Goal: Check status: Check status

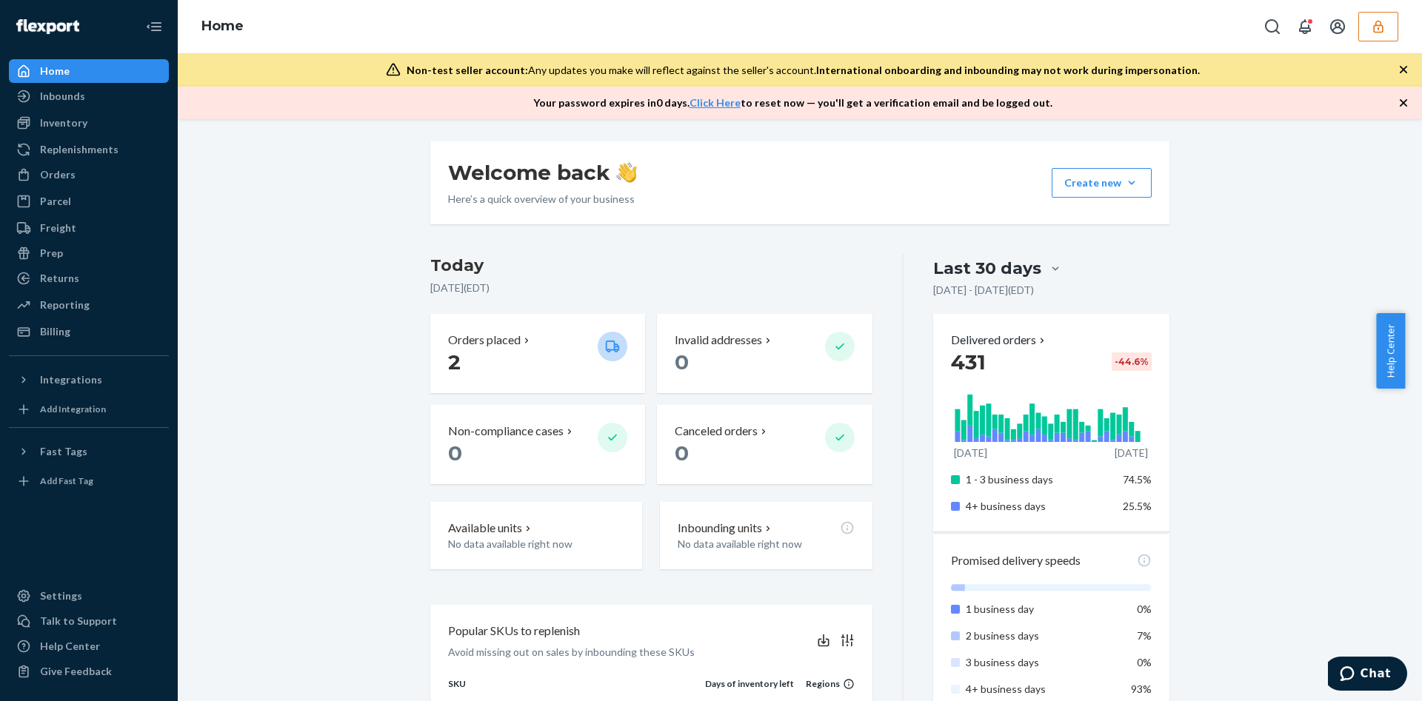
click at [84, 86] on div "Inbounds" at bounding box center [88, 96] width 157 height 21
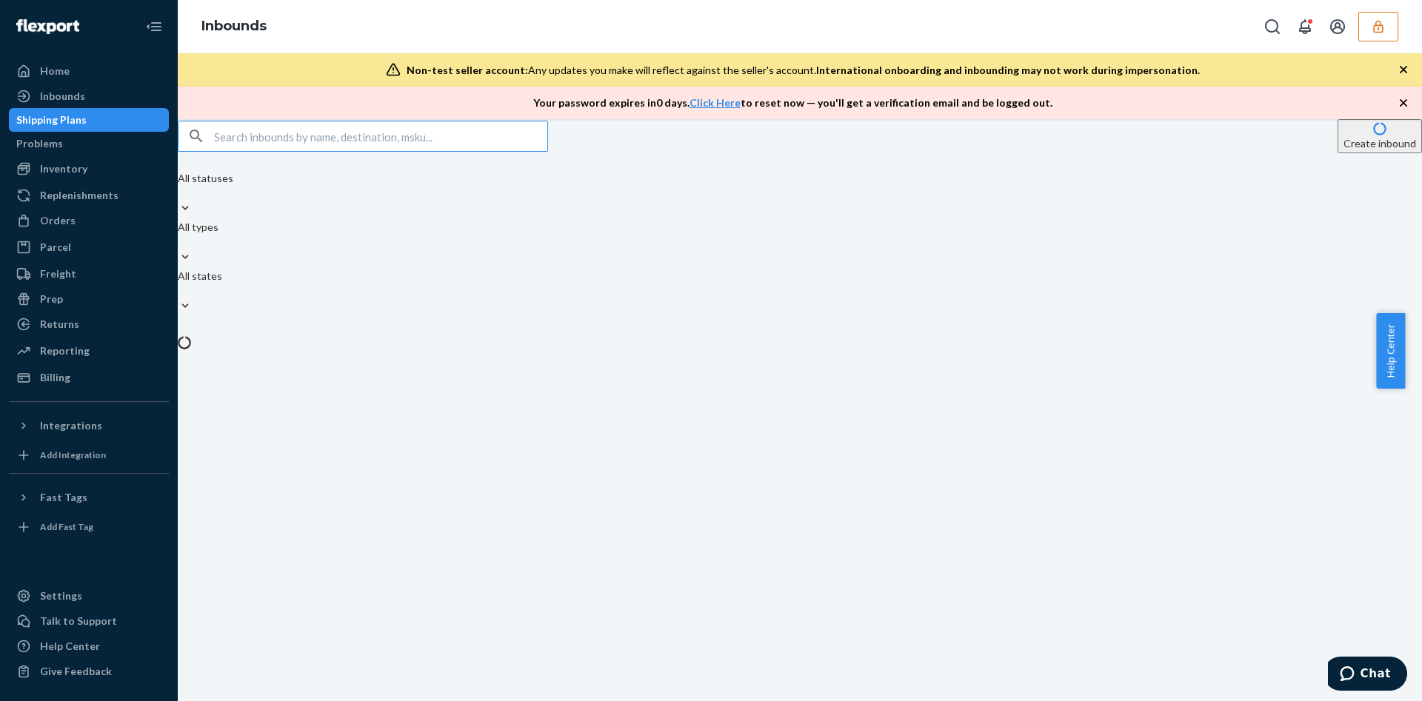
type input "9855022"
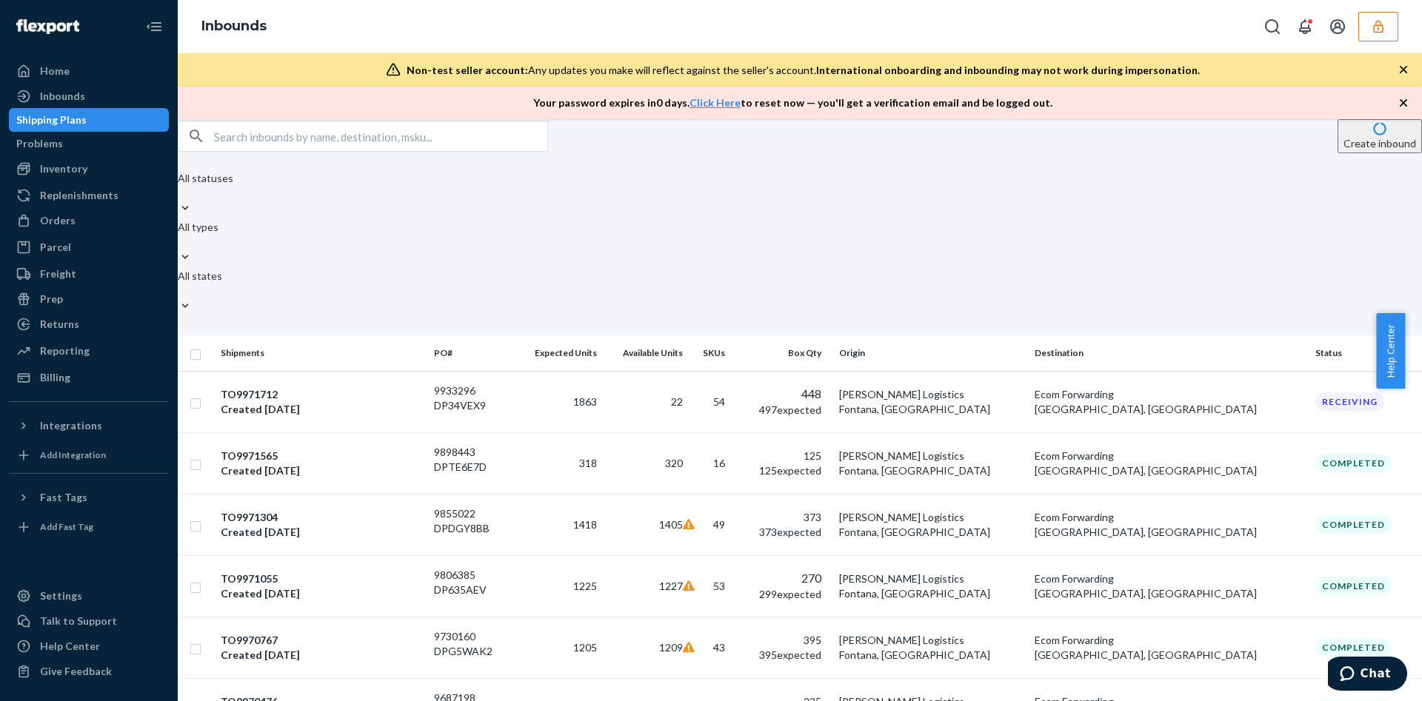
drag, startPoint x: 410, startPoint y: 172, endPoint x: 404, endPoint y: 153, distance: 19.2
paste input "9855022"
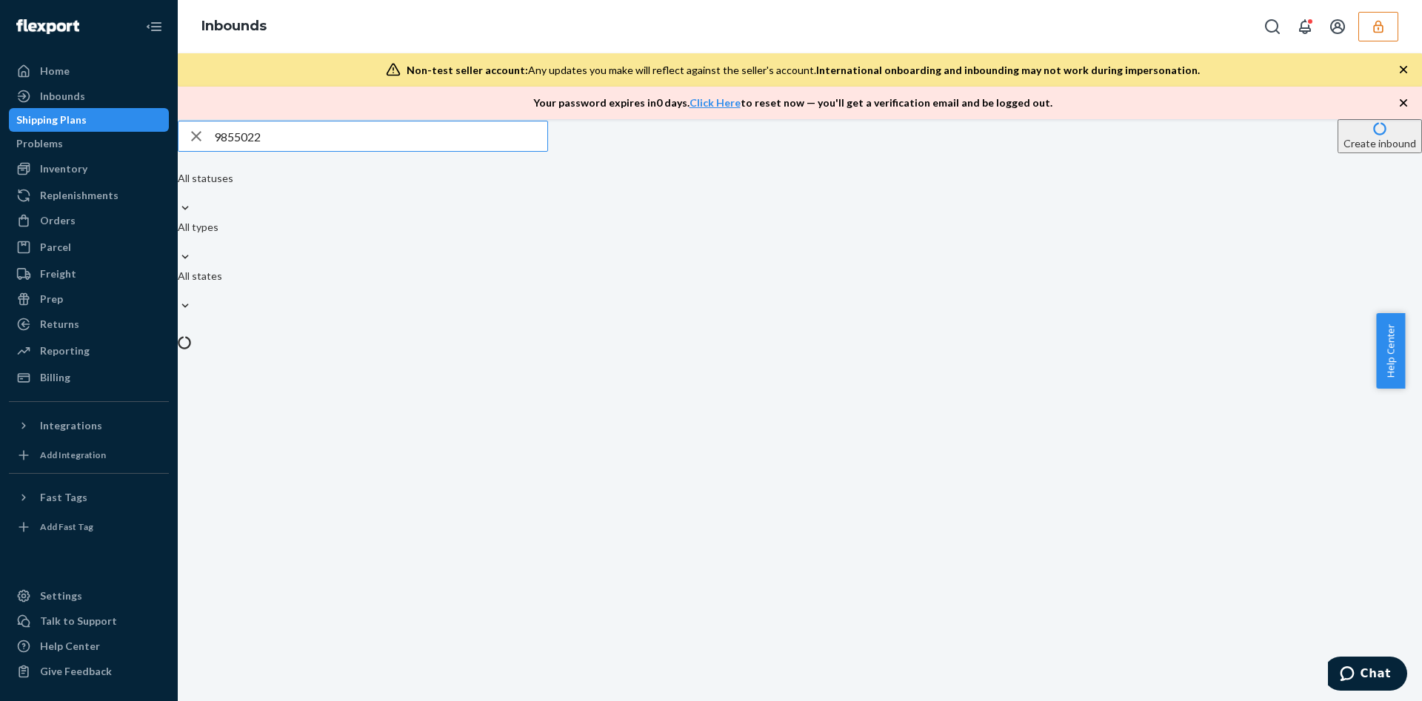
type input "9855022"
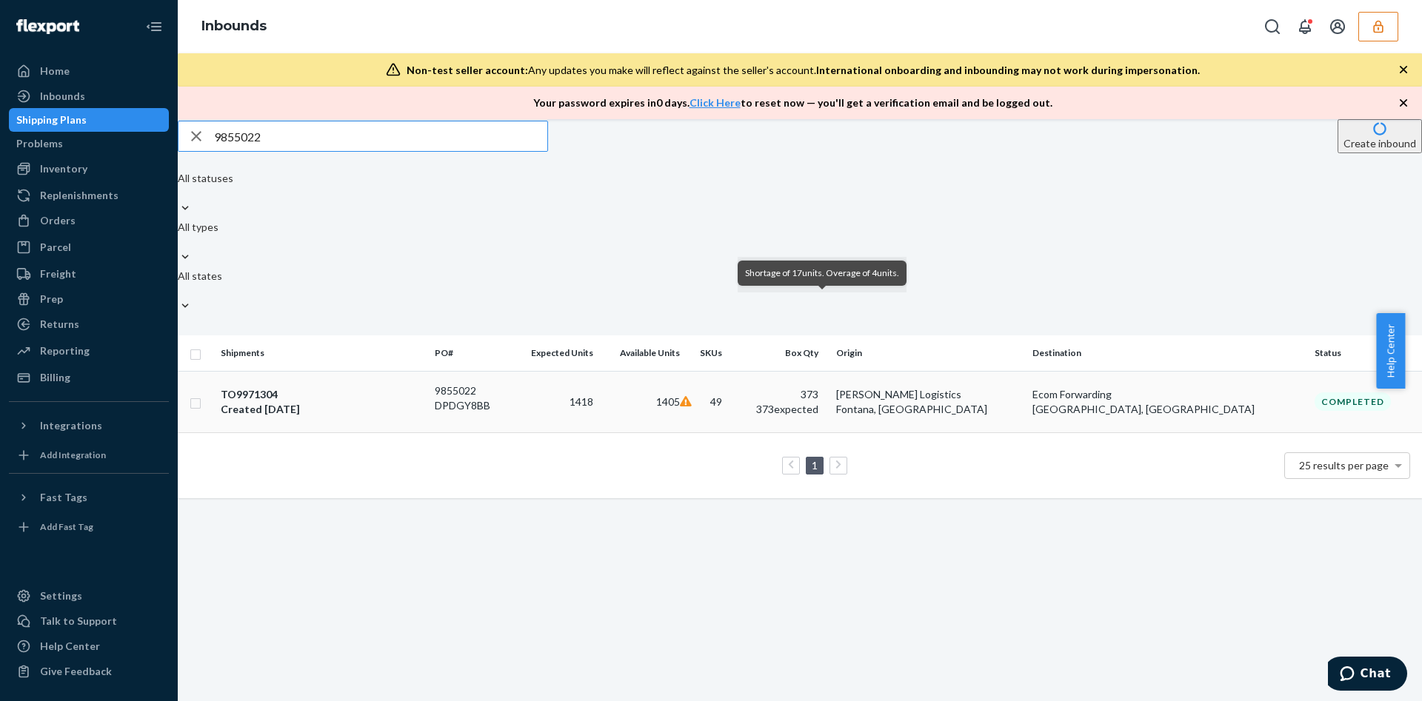
click at [692, 396] on icon at bounding box center [686, 401] width 12 height 10
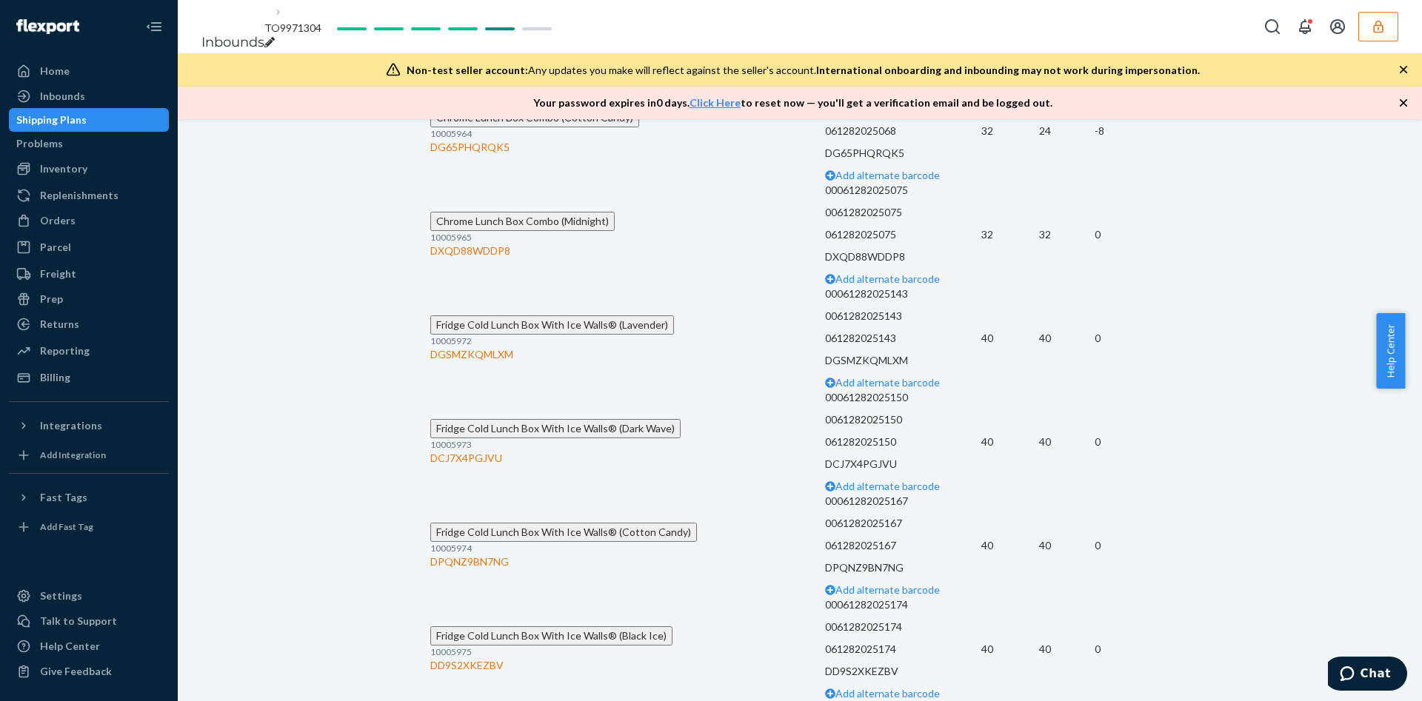
scroll to position [8048, 0]
click at [491, 155] on div "DG65PHQRQK5" at bounding box center [627, 147] width 395 height 15
copy div "DG65PHQRQK5"
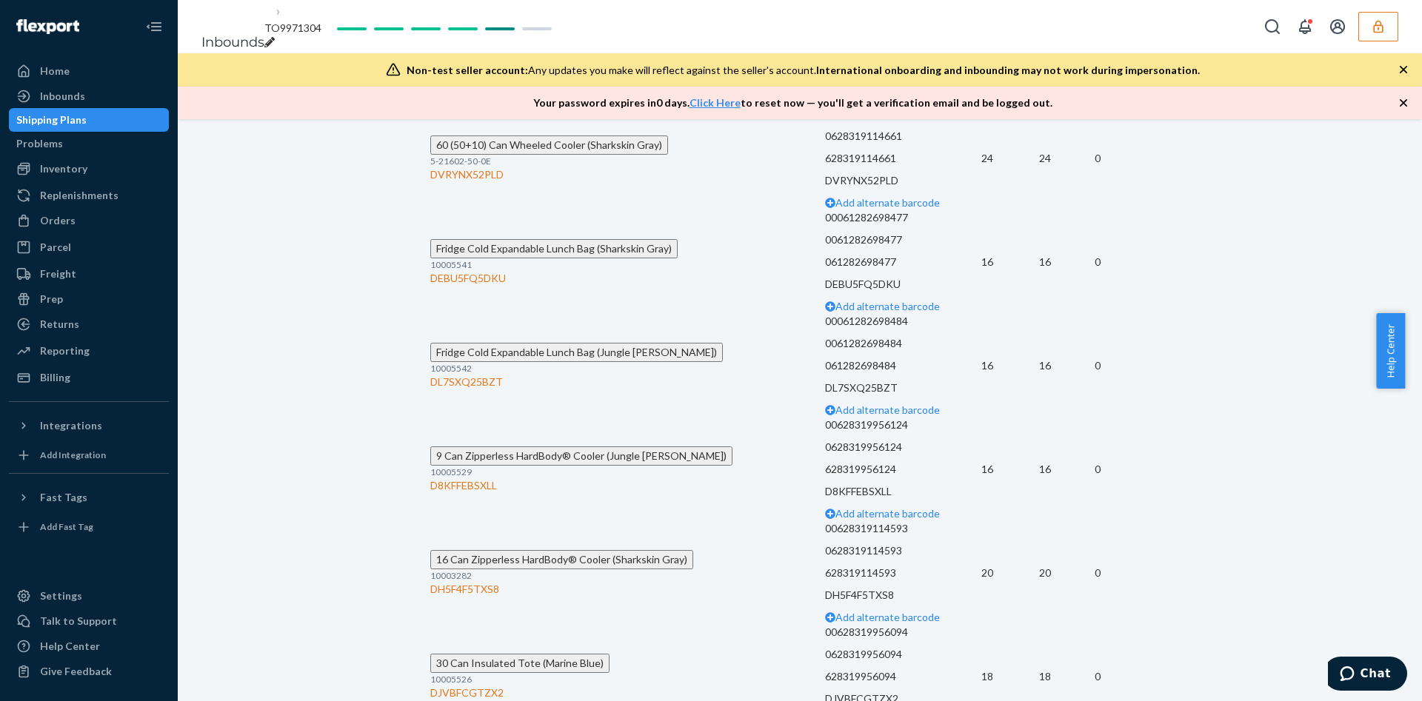
scroll to position [5349, 0]
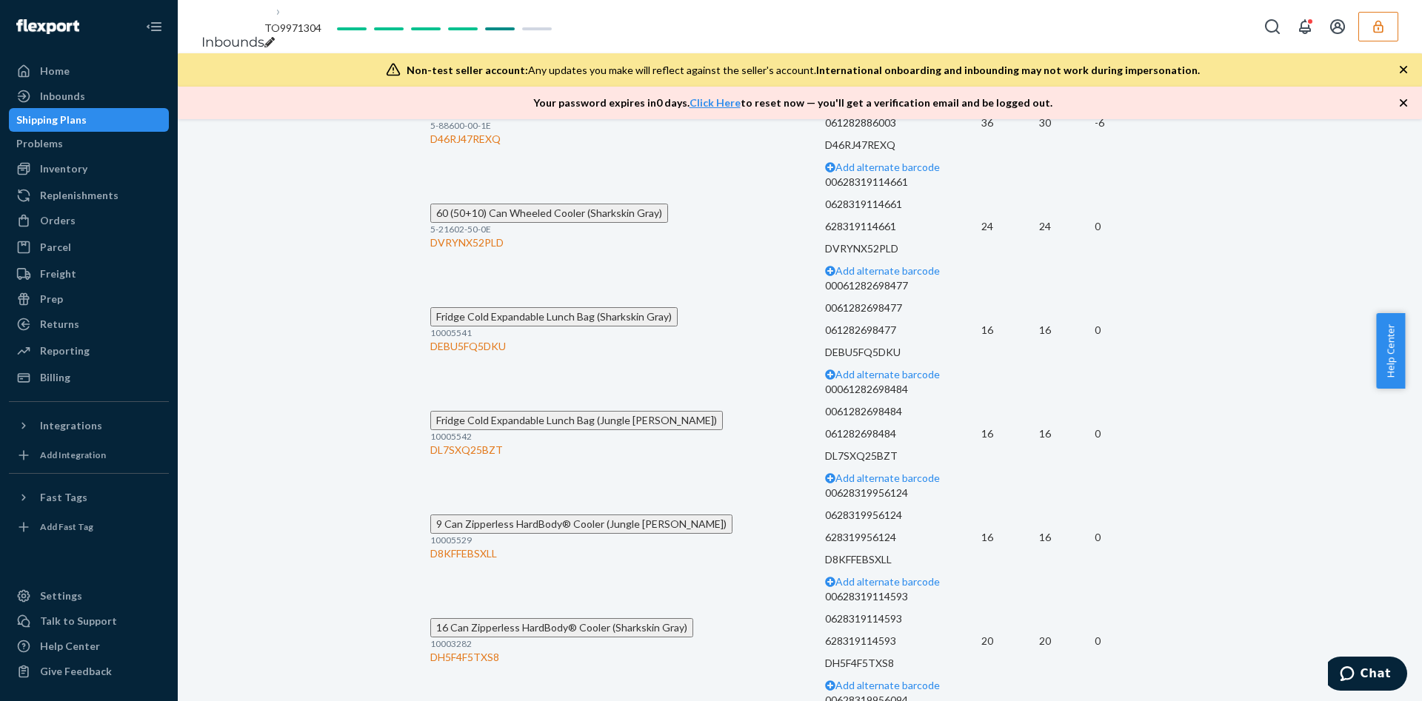
click at [505, 147] on div "D46RJ47REXQ" at bounding box center [627, 139] width 395 height 15
copy div "D46RJ47REXQ"
click at [496, 175] on td "Set of 2 High Performance Ice Packs (600g) (Default Title) 5-88600-00-1E D46RJ4…" at bounding box center [627, 123] width 395 height 104
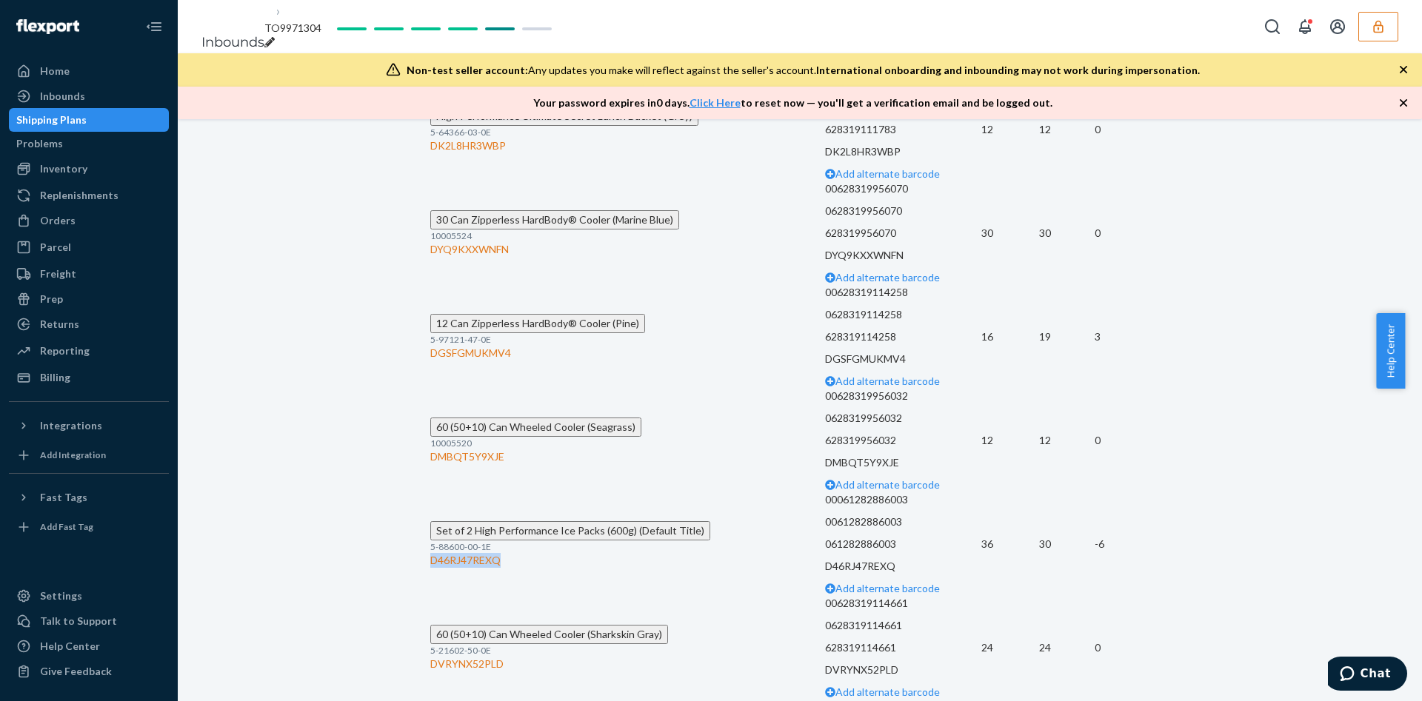
scroll to position [4794, 0]
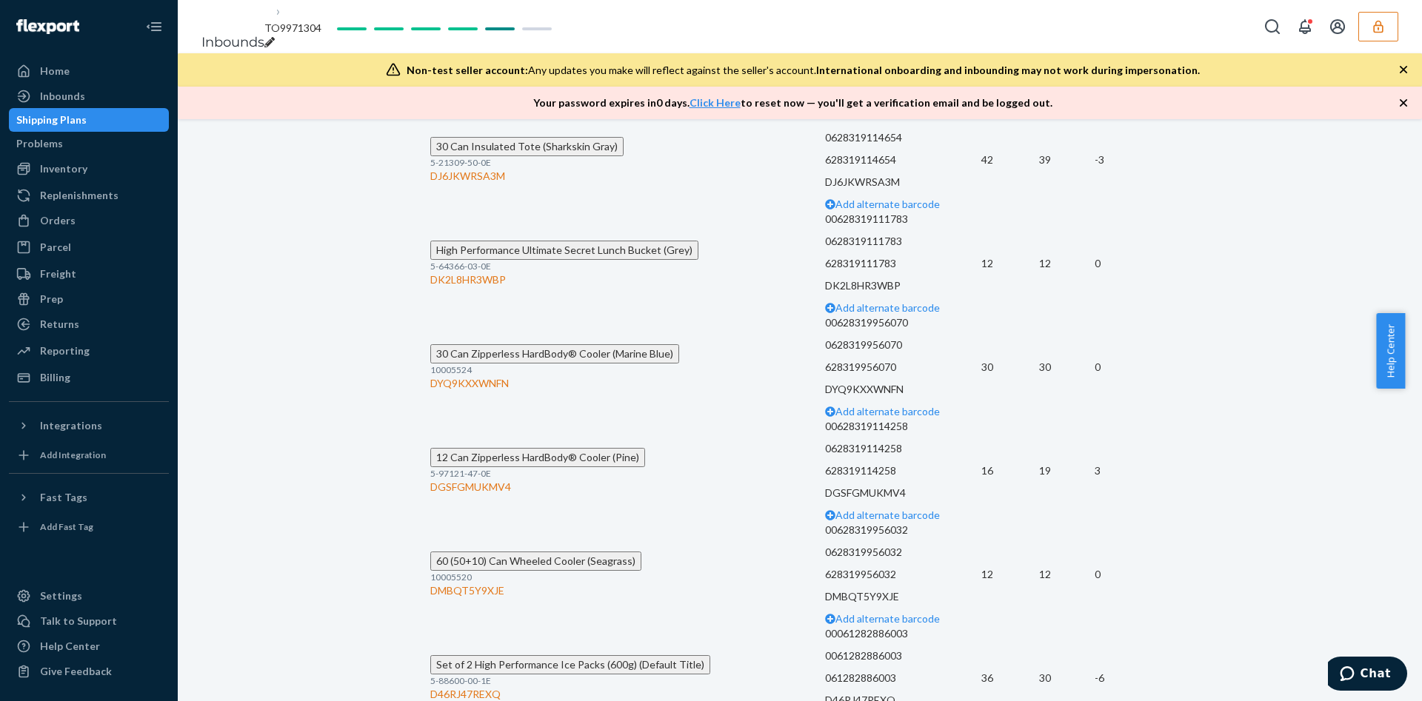
click at [496, 212] on td "30 Can Insulated Tote (Sharkskin Gray) 5-21309-50-0E DJ6JKWRSA3M" at bounding box center [627, 160] width 395 height 104
copy div "DJ6JKWRSA3M"
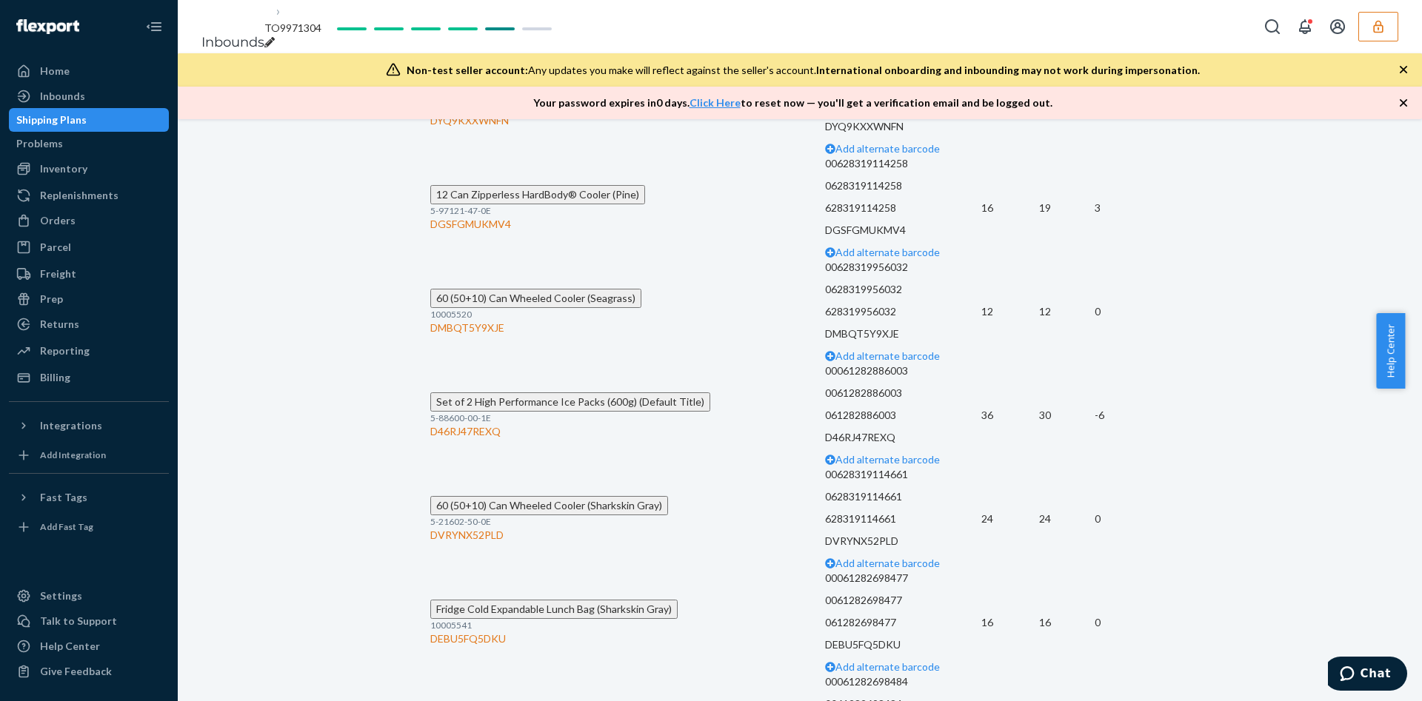
scroll to position [5127, 0]
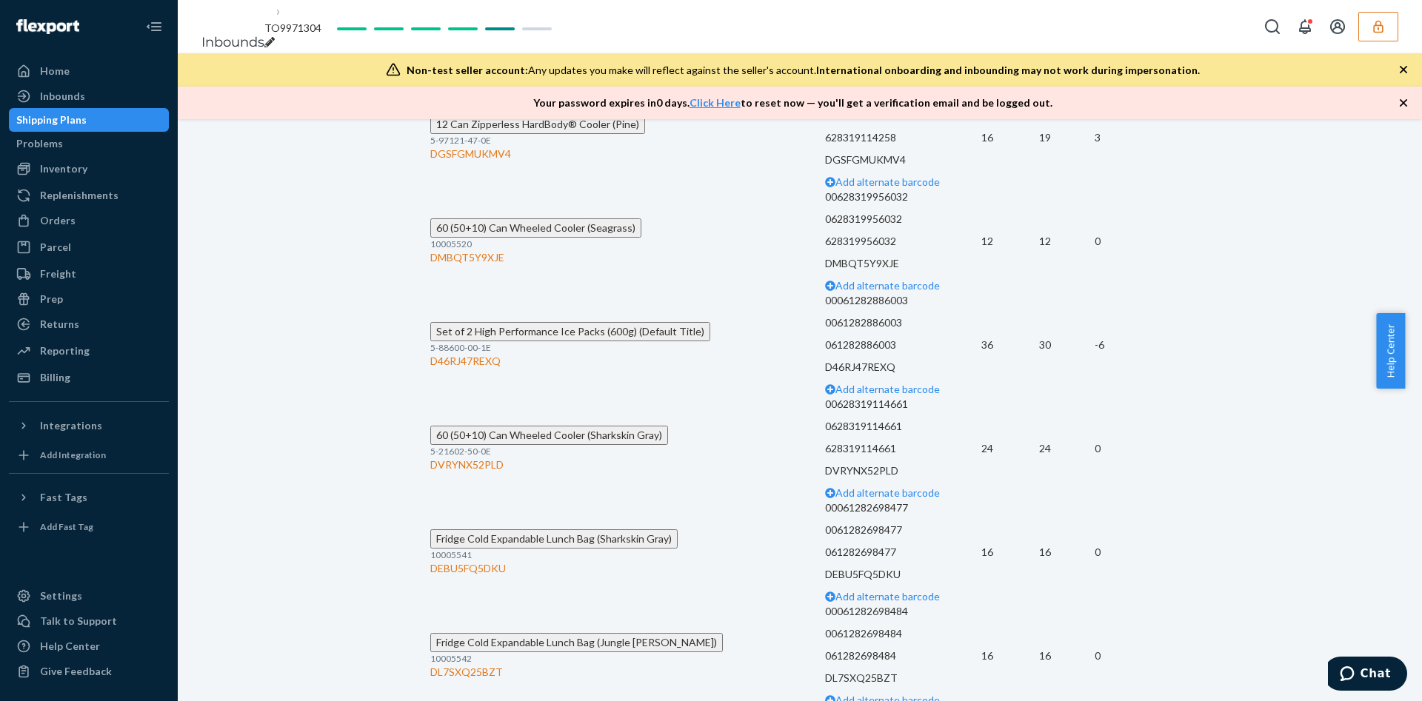
click at [491, 161] on div "DGSFGMUKMV4" at bounding box center [627, 154] width 395 height 15
copy div "DGSFGMUKMV4"
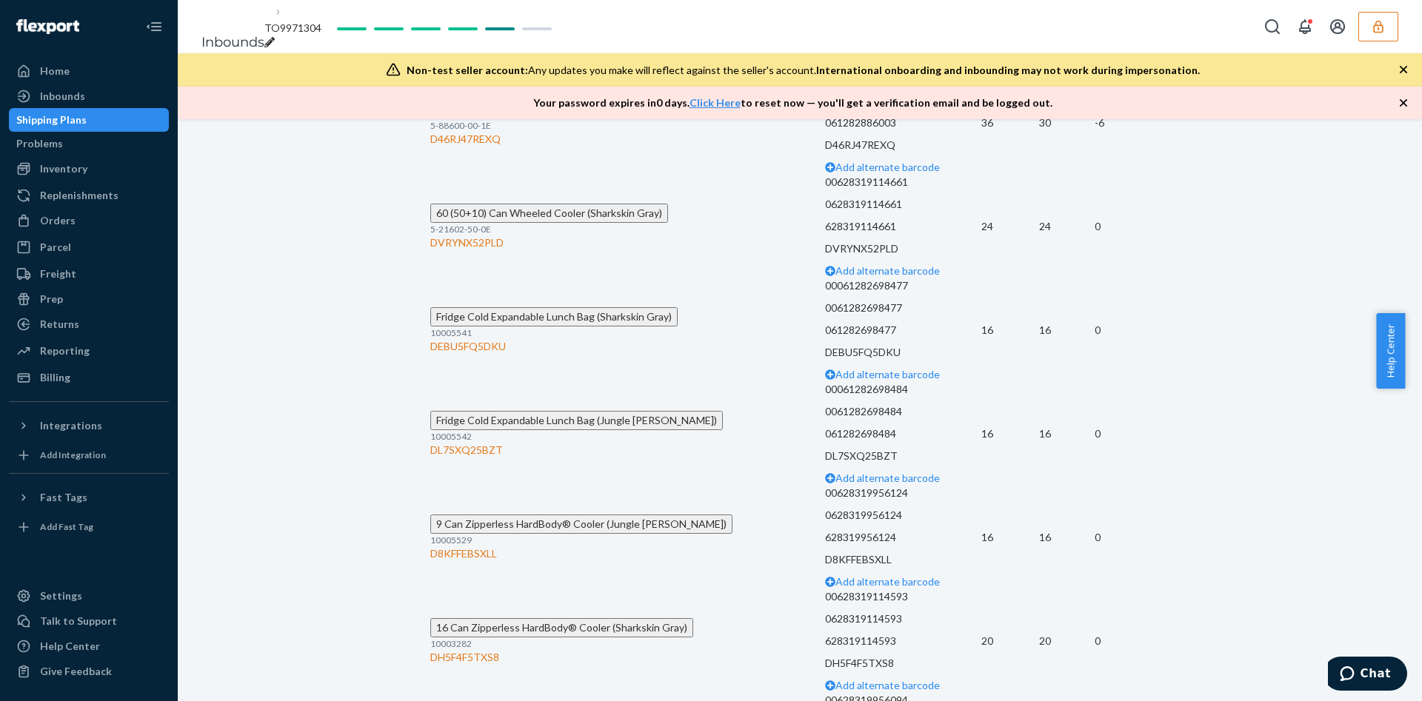
click at [457, 147] on div "D46RJ47REXQ" at bounding box center [627, 139] width 395 height 15
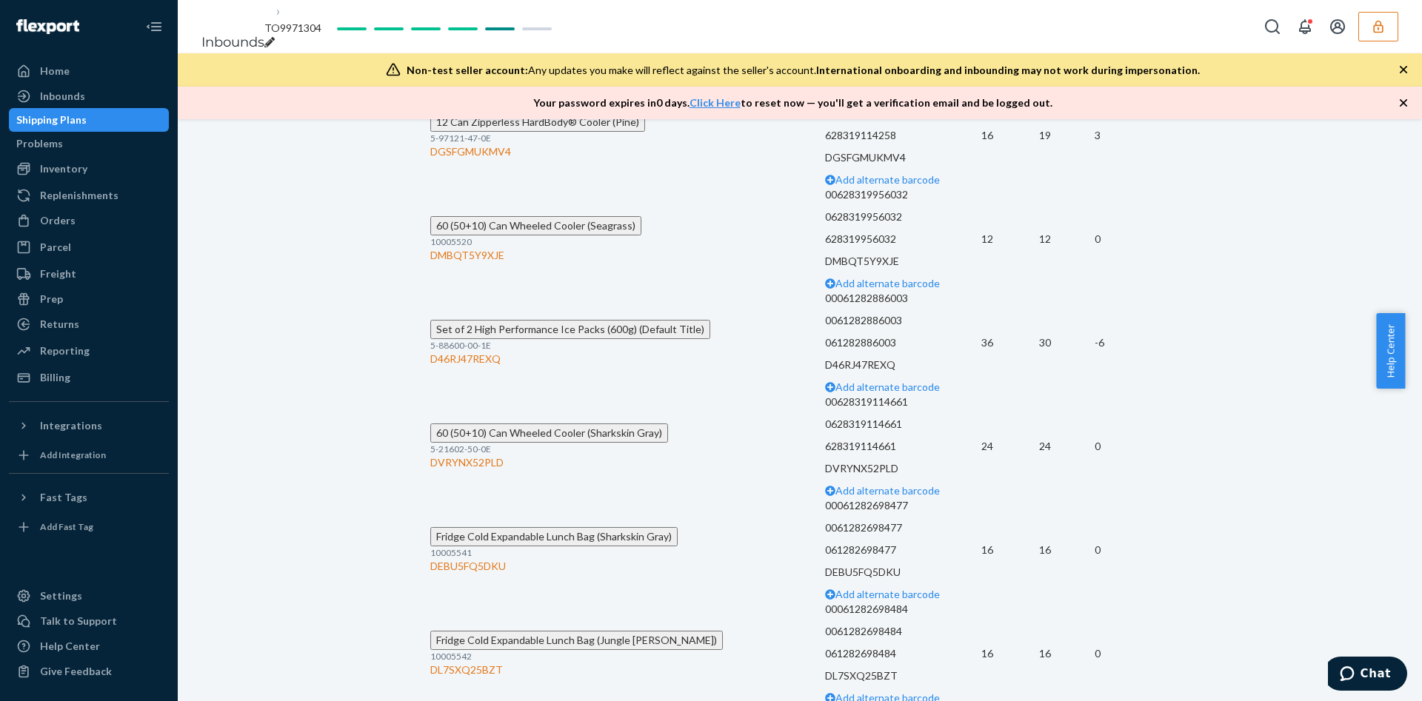
scroll to position [5127, 0]
drag, startPoint x: 457, startPoint y: 458, endPoint x: 487, endPoint y: 675, distance: 219.9
click at [487, 369] on div "D46RJ47REXQ" at bounding box center [627, 361] width 395 height 15
copy div "D46RJ47REXQ"
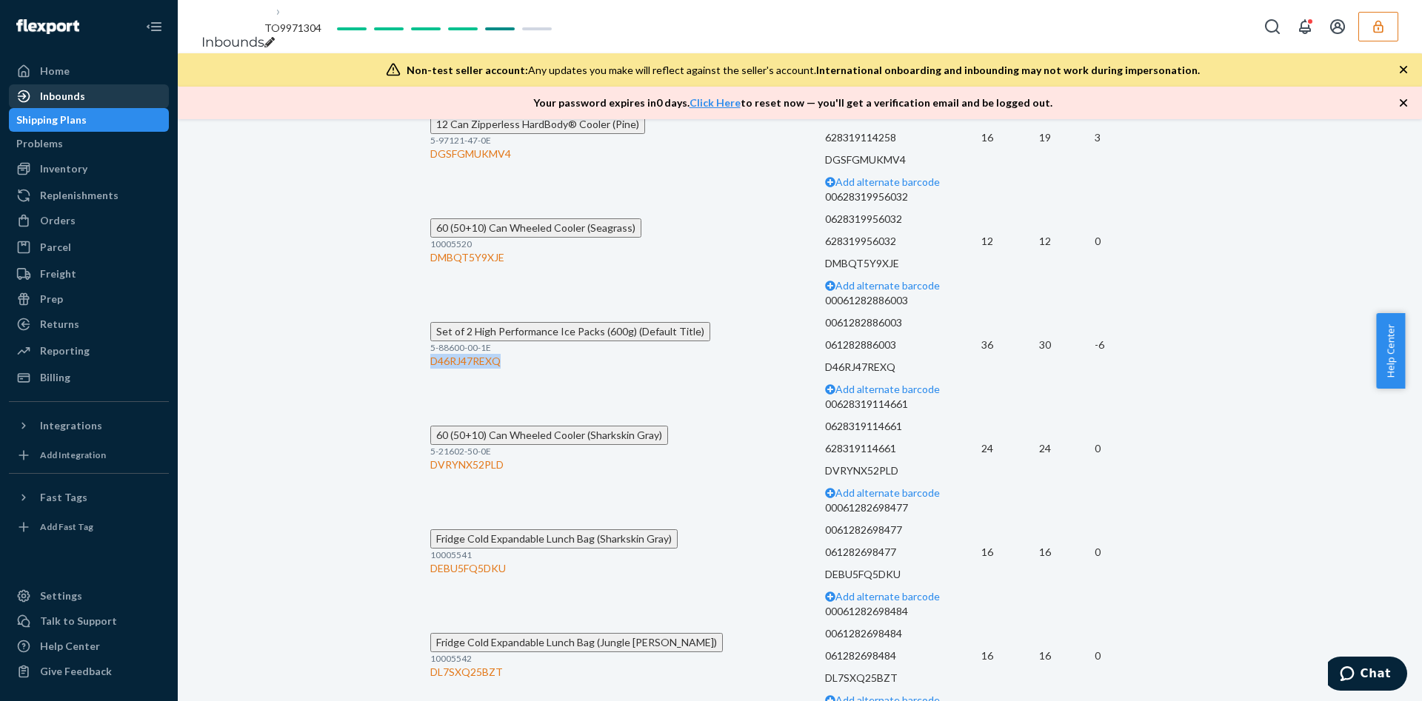
click at [137, 99] on div "Inbounds" at bounding box center [88, 96] width 157 height 21
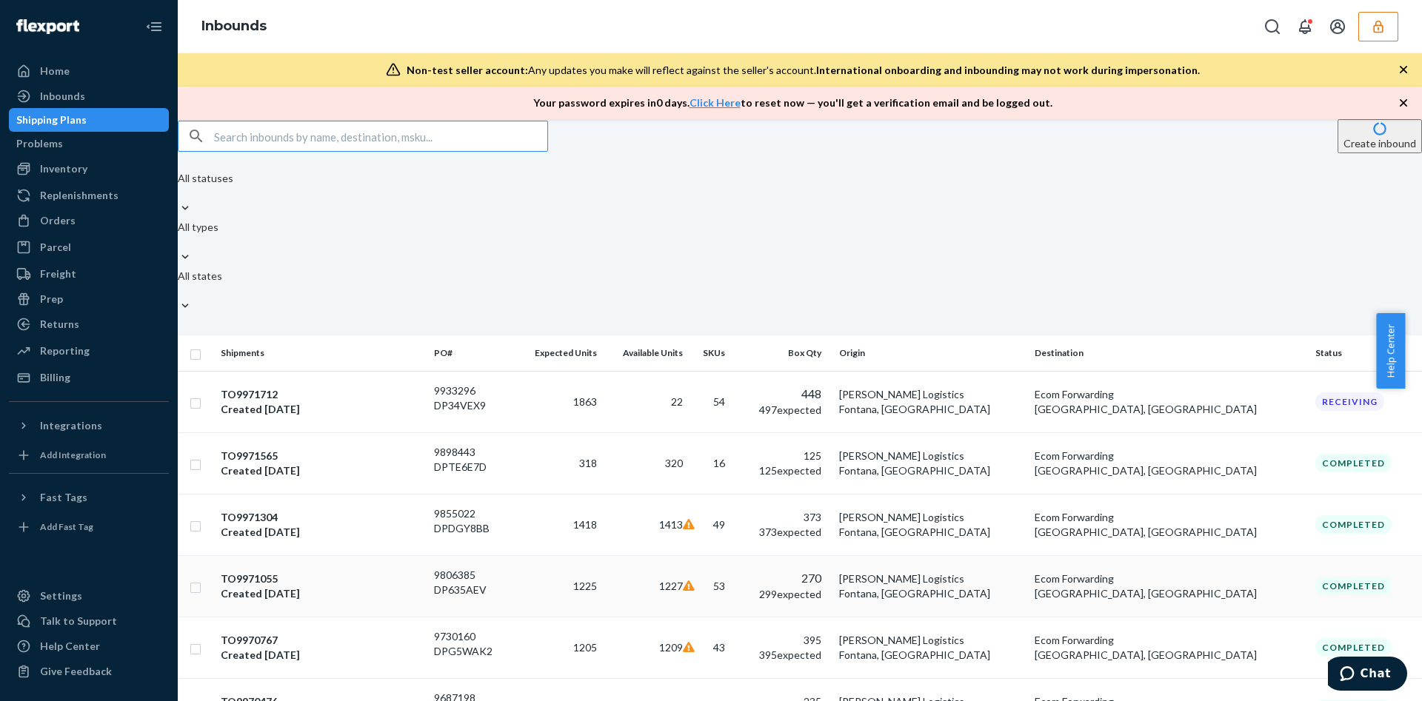
type input "9730160"
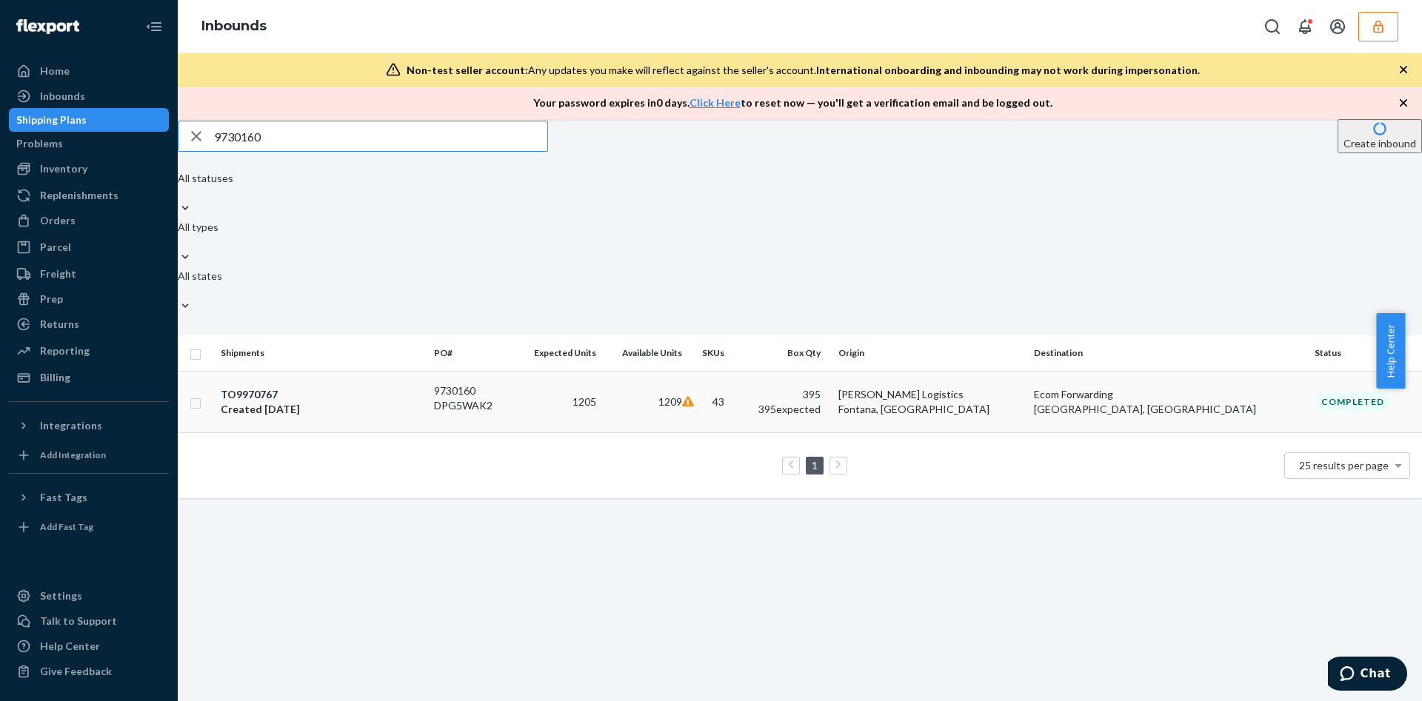
type input "9730160"
click at [422, 387] on div "TO9970767 Created May 7, 2025" at bounding box center [321, 402] width 201 height 30
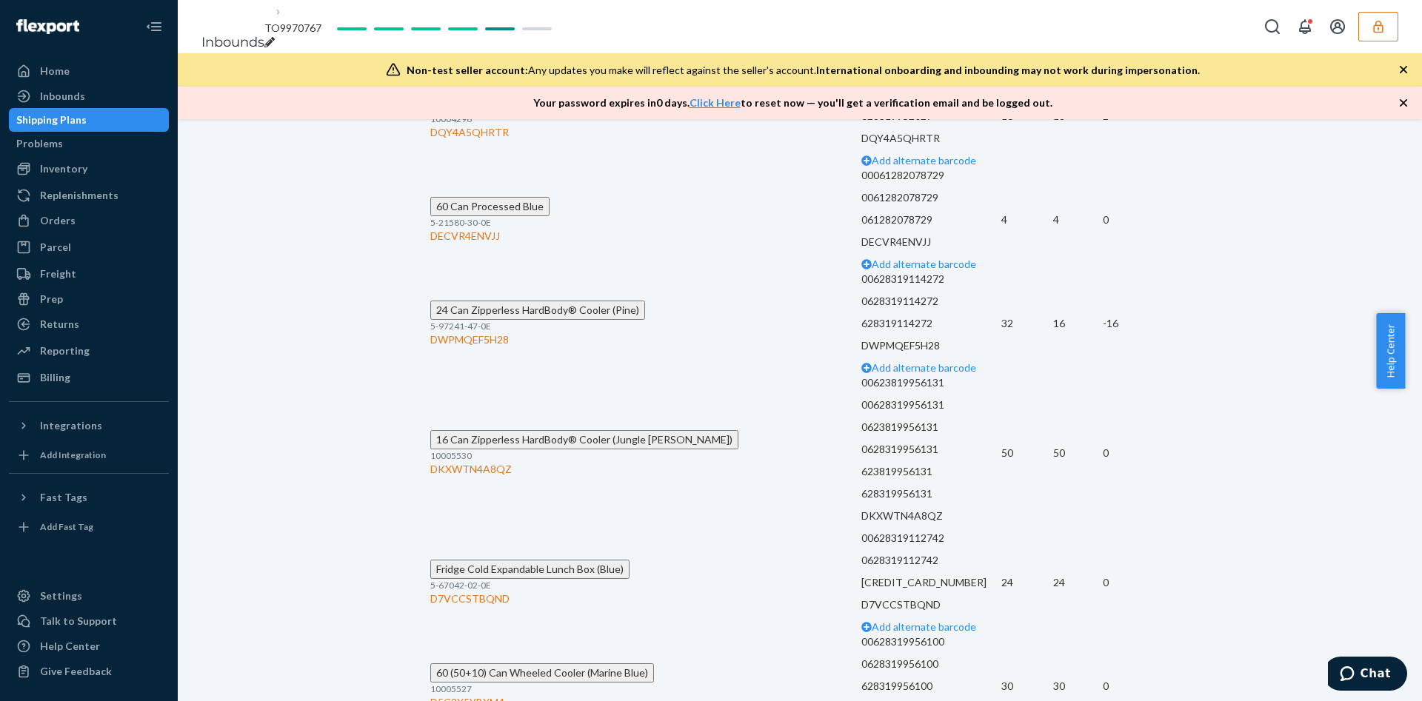
scroll to position [4666, 0]
click at [510, 332] on div "DWPMQEF5H28" at bounding box center [645, 339] width 431 height 15
copy div "DWPMQEF5H28"
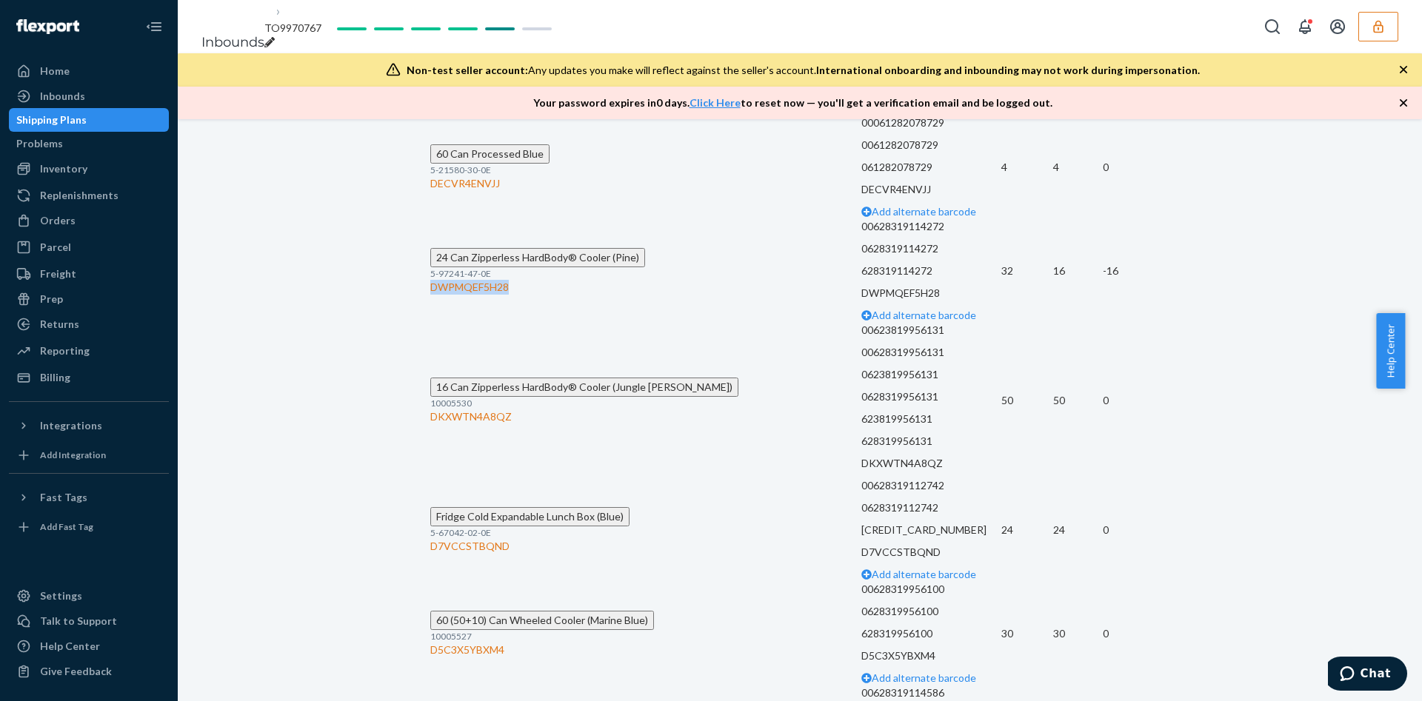
scroll to position [4555, 0]
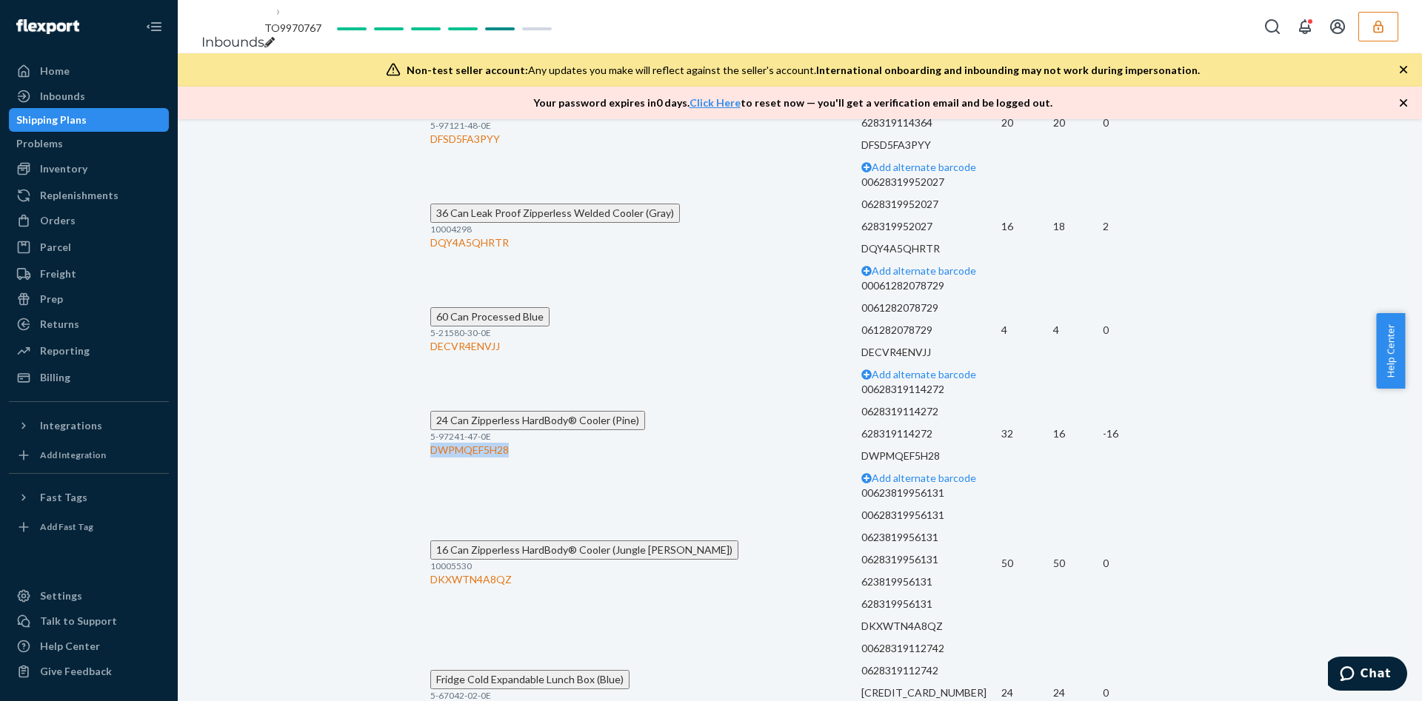
copy div "DWPMQEF5H28"
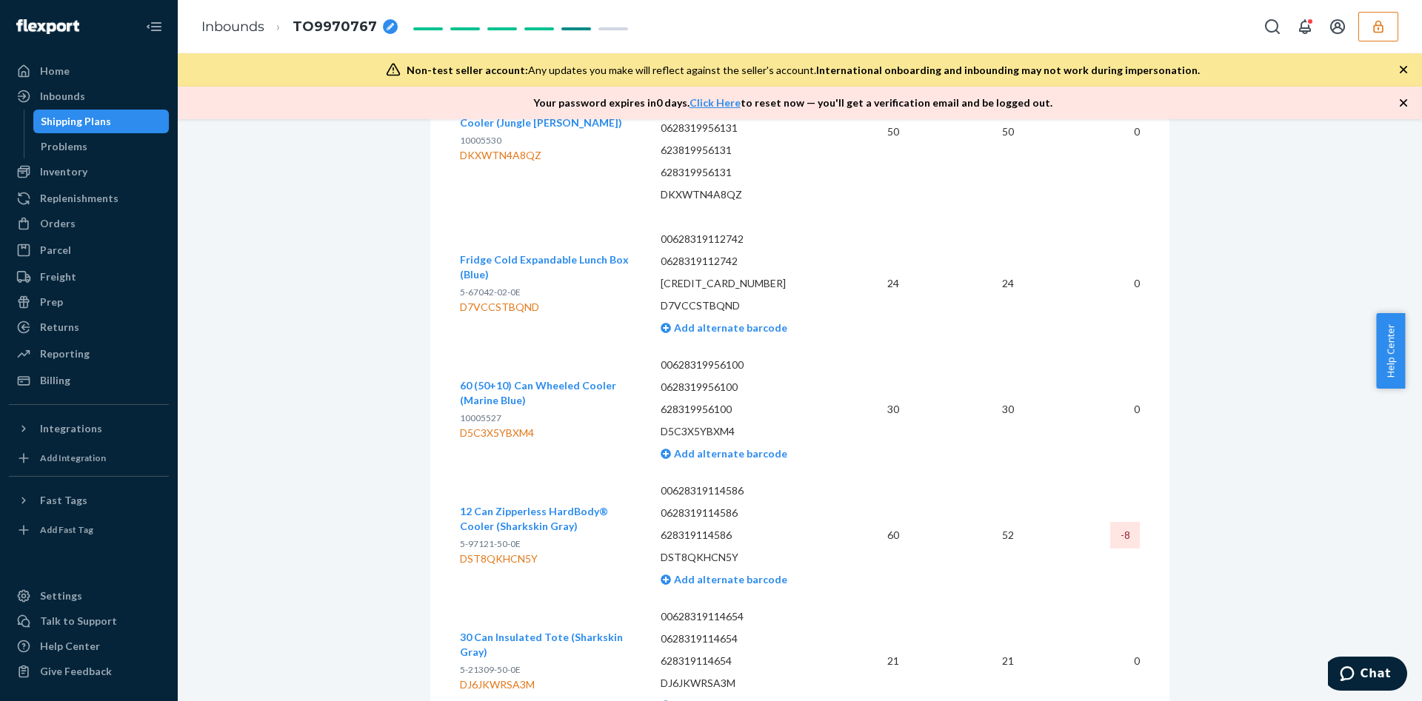
scroll to position [5000, 0]
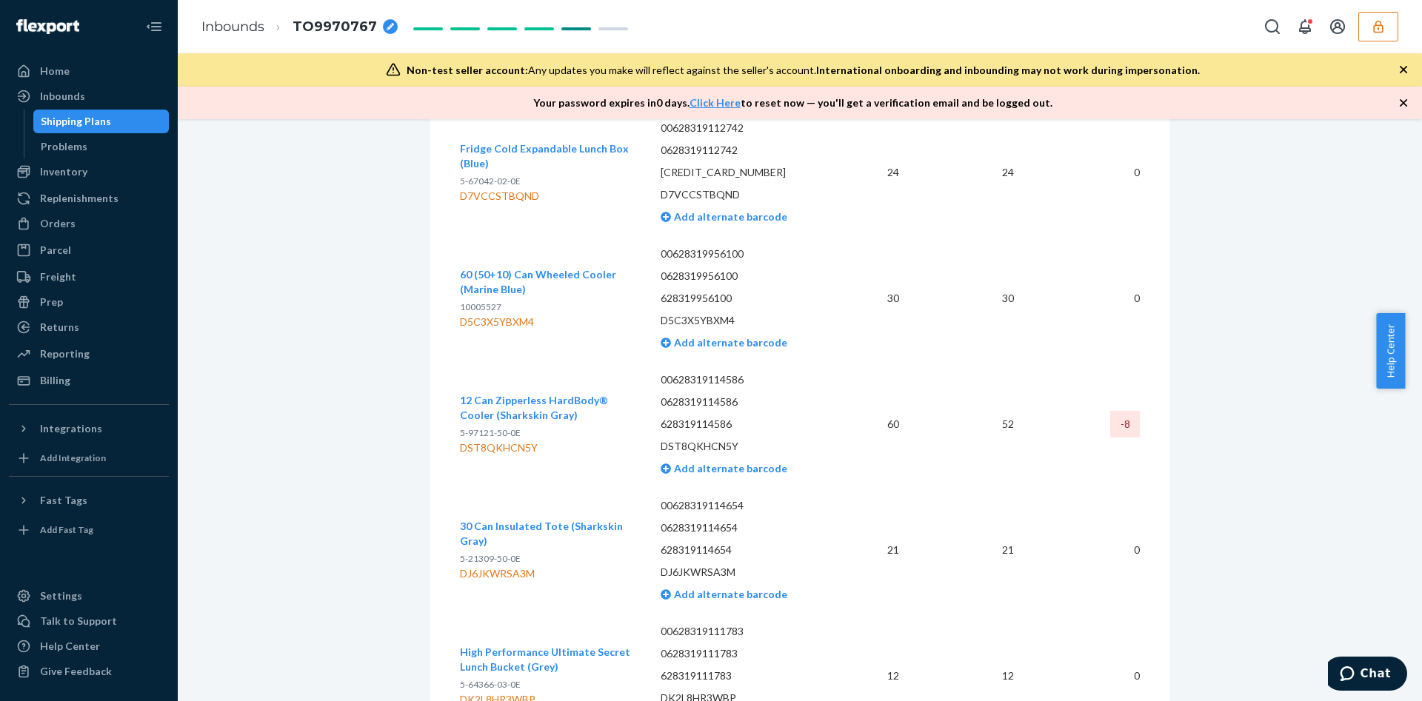
click at [501, 441] on div "DST8QKHCN5Y" at bounding box center [548, 448] width 177 height 15
copy div "DST8QKHCN5Y"
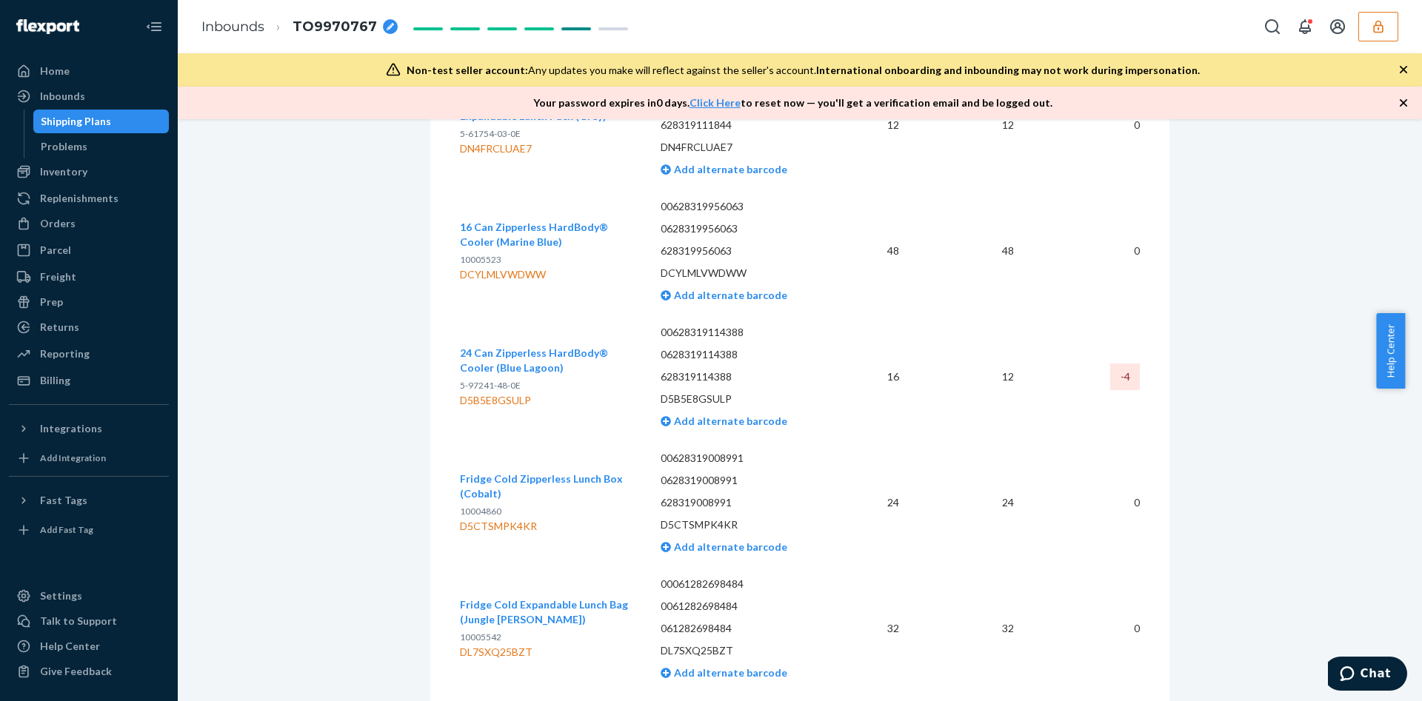
scroll to position [6666, 0]
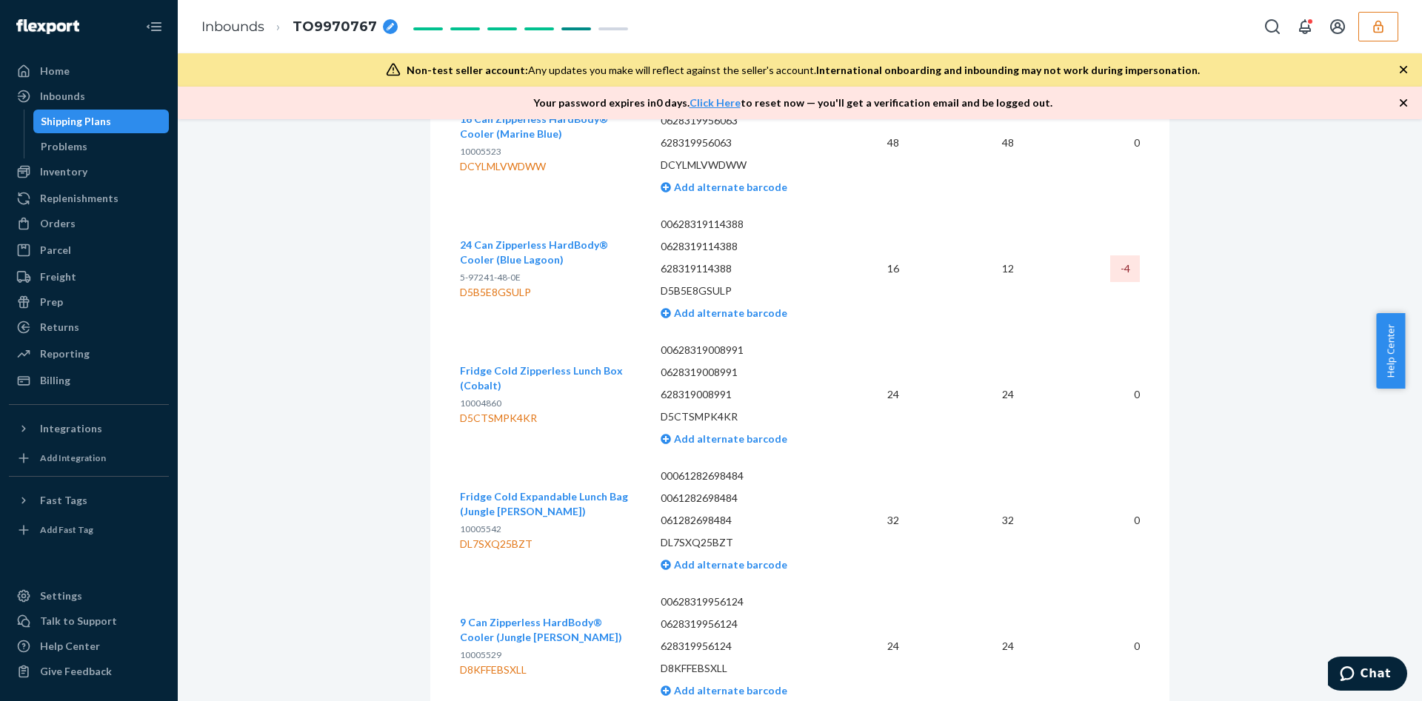
click at [463, 285] on div "D5B5E8GSULP" at bounding box center [548, 292] width 177 height 15
copy div "D5B5E8GSULP"
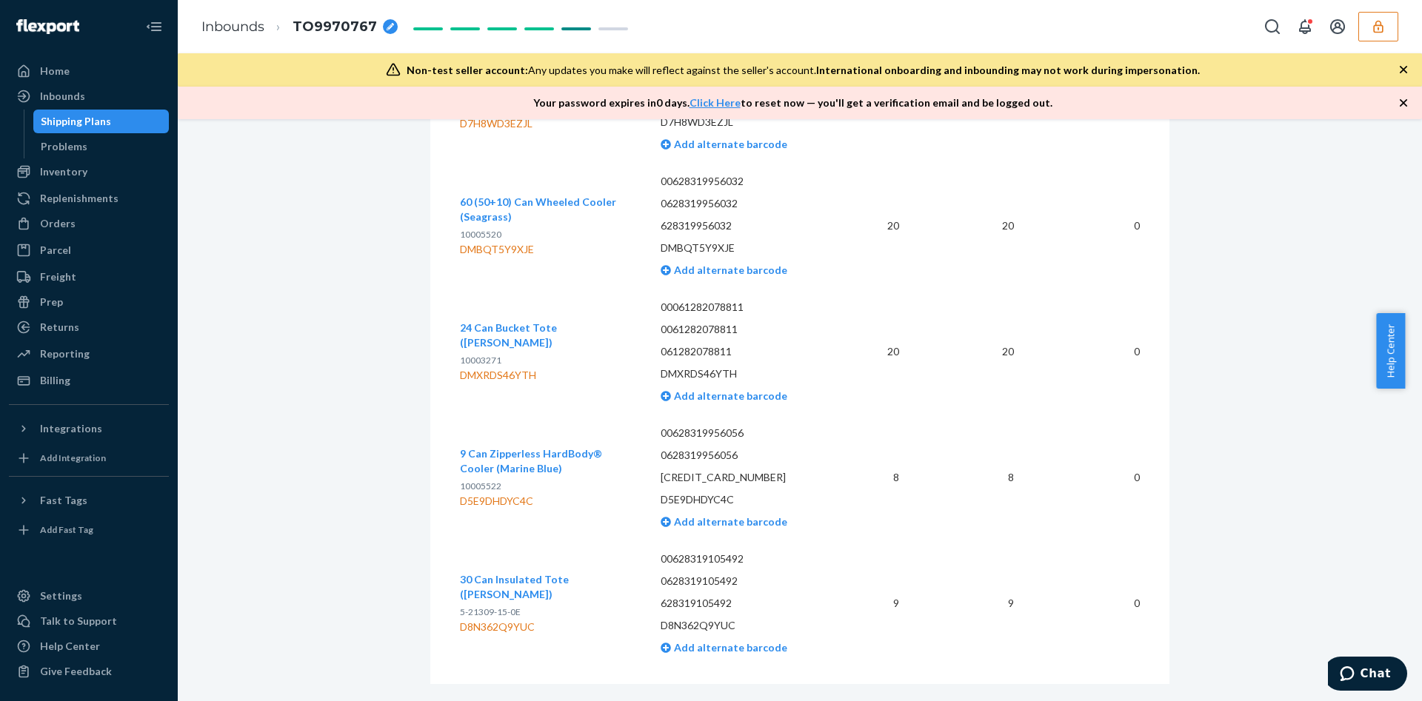
scroll to position [8353, 0]
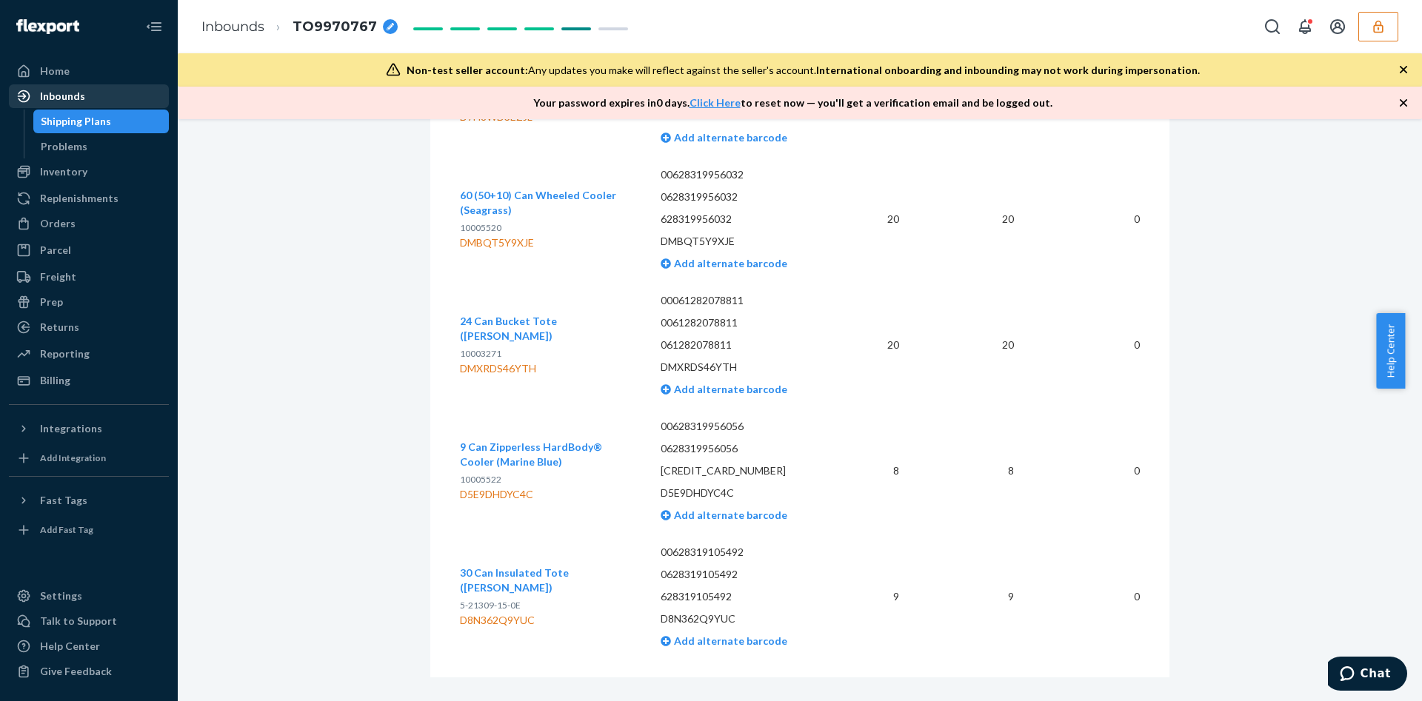
click at [106, 105] on div "Inbounds" at bounding box center [88, 96] width 157 height 21
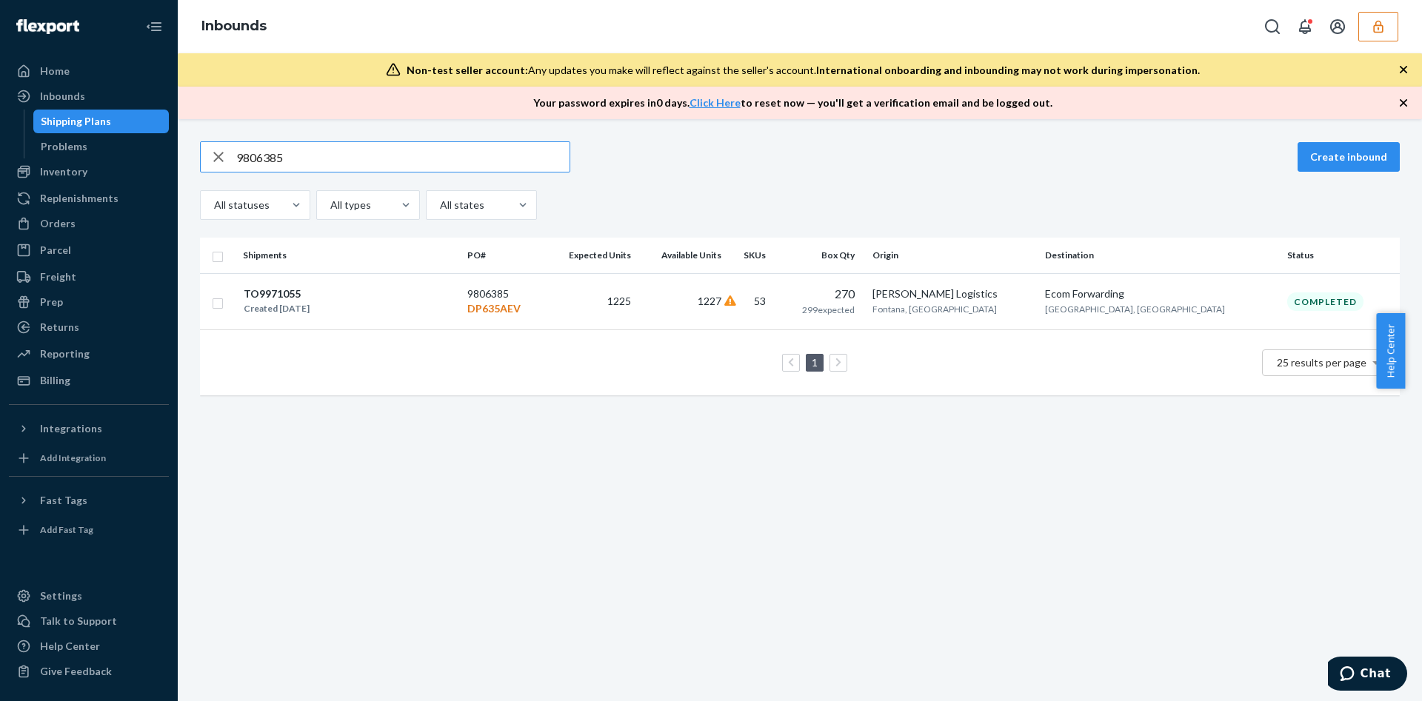
click at [315, 151] on input "9806385" at bounding box center [402, 157] width 333 height 30
paste input "55022"
type input "9855022"
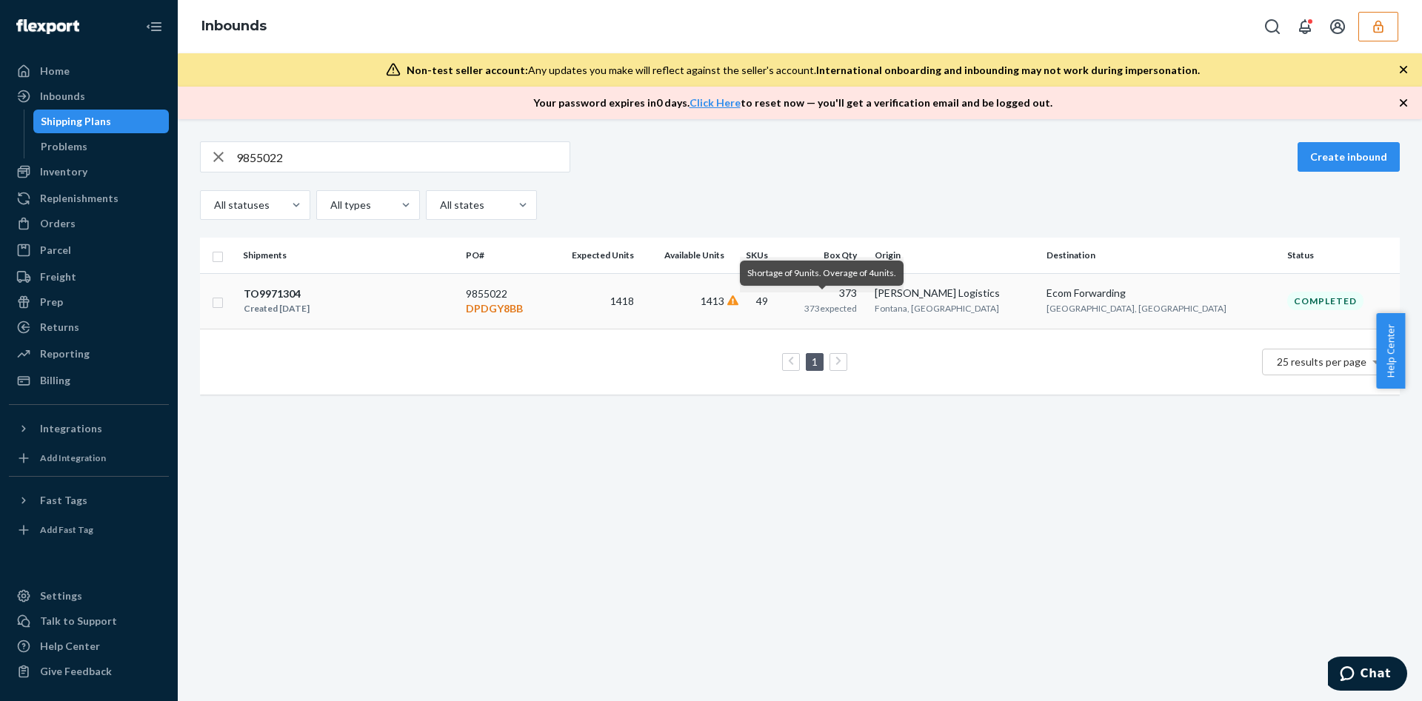
click at [739, 296] on icon at bounding box center [733, 301] width 12 height 10
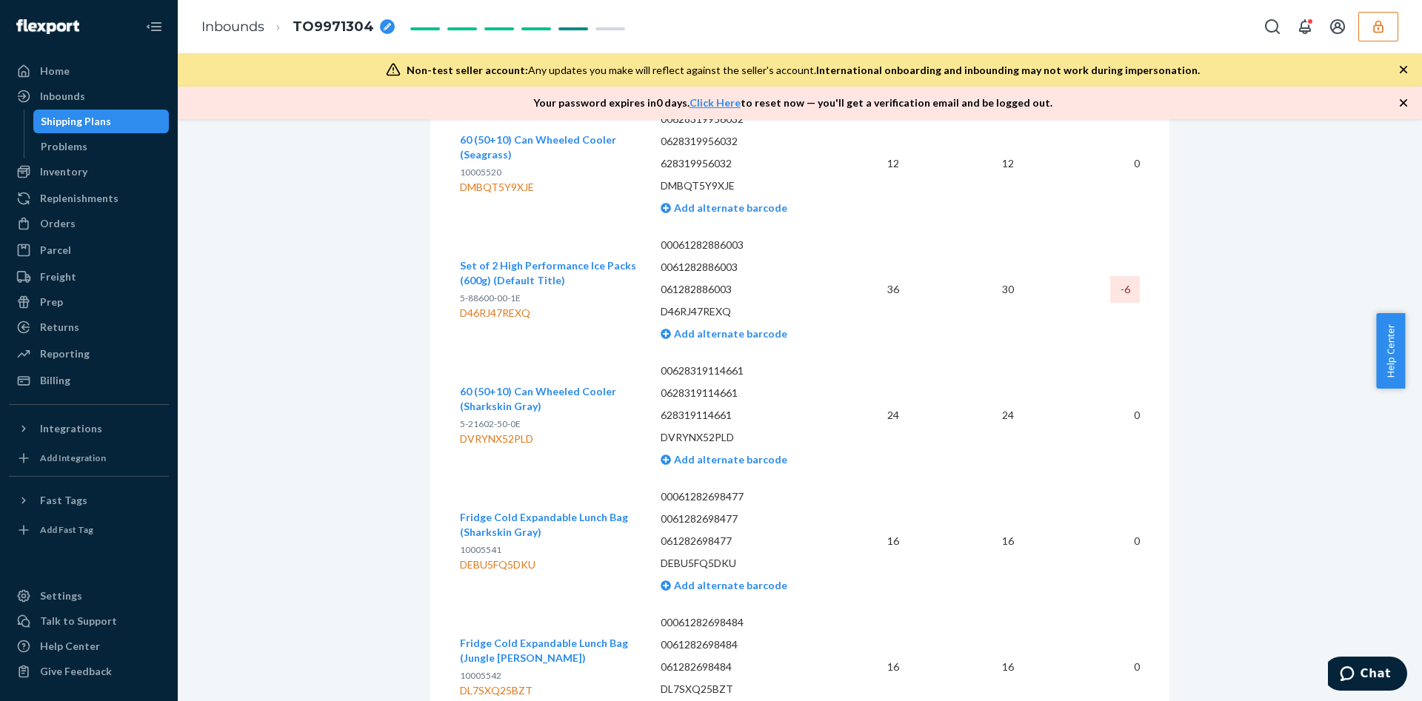
scroll to position [5401, 0]
click at [472, 435] on div "D46RJ47REXQ" at bounding box center [548, 442] width 177 height 15
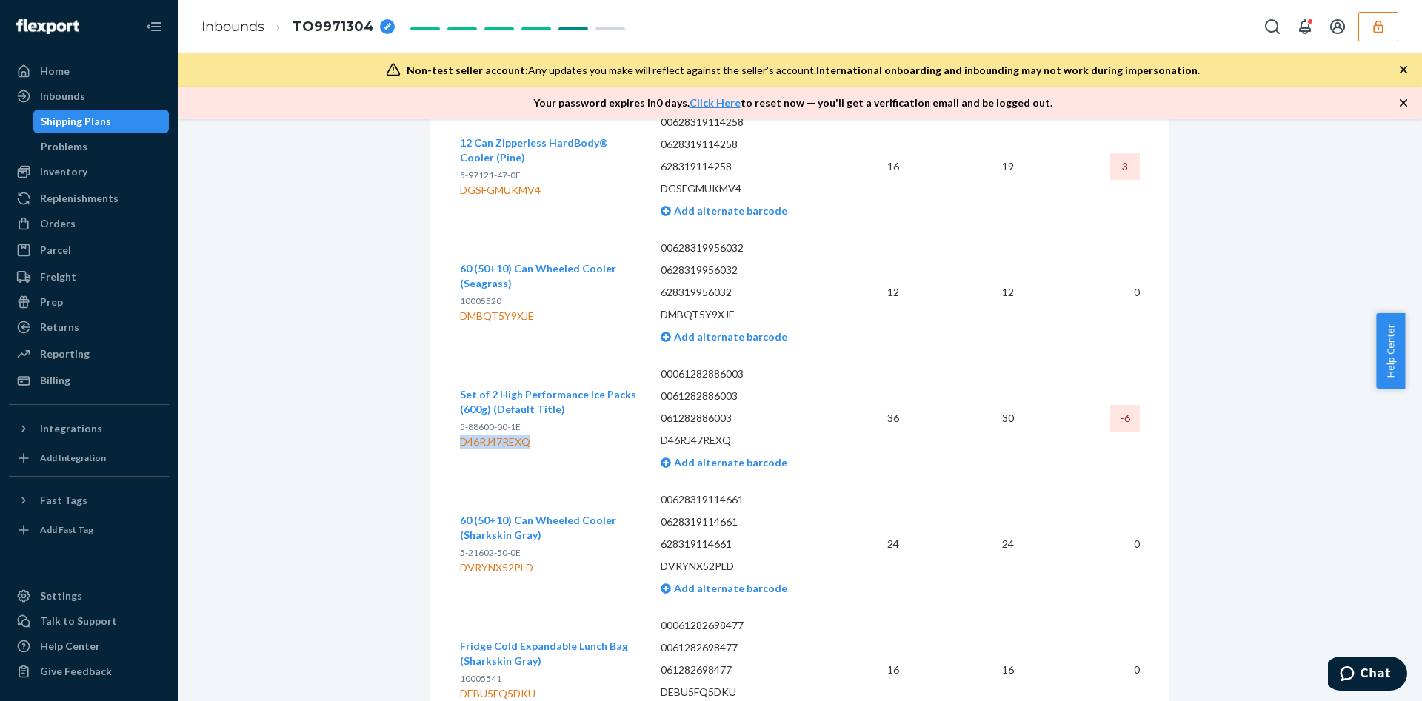
click at [472, 435] on div "D46RJ47REXQ" at bounding box center [548, 442] width 177 height 15
copy div "D46RJ47REXQ"
click at [1370, 23] on button "button" at bounding box center [1378, 27] width 40 height 30
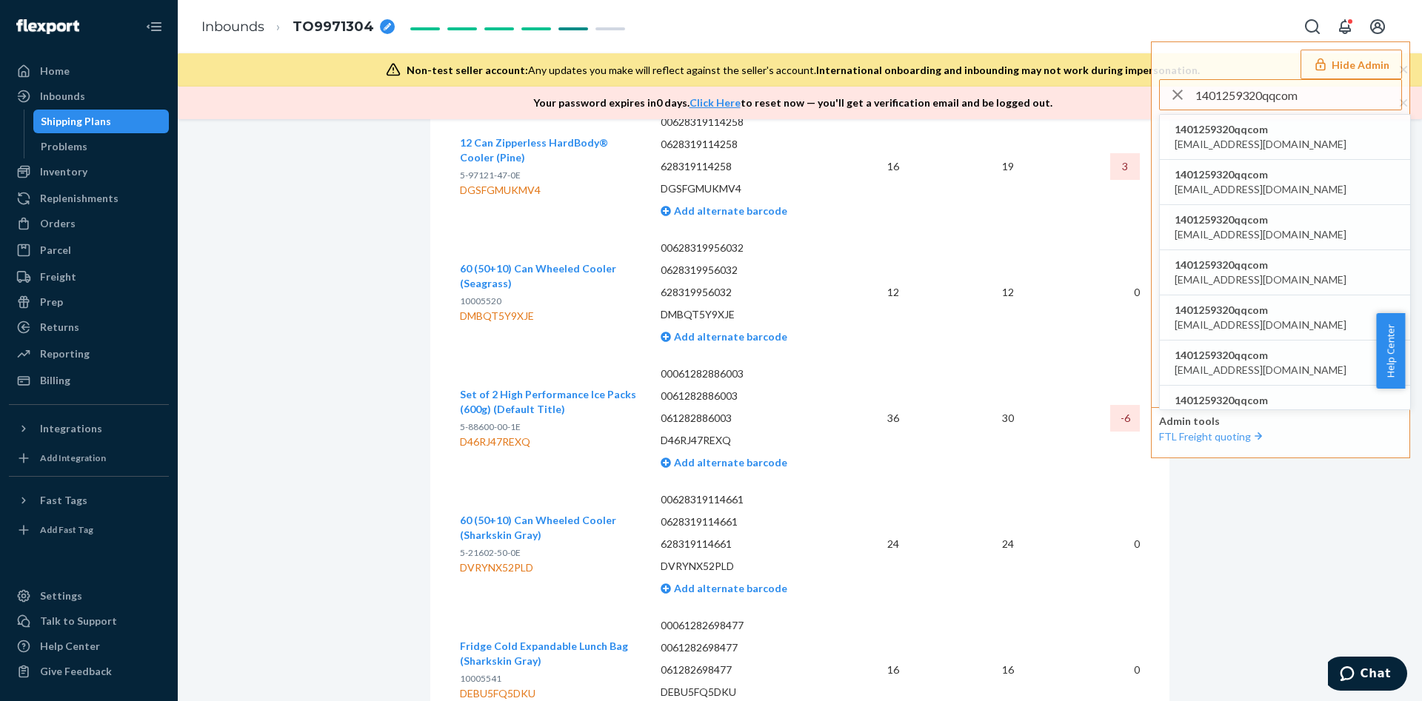
type input "1401259320qqcom"
click at [1210, 133] on span "1401259320qqcom" at bounding box center [1261, 129] width 172 height 15
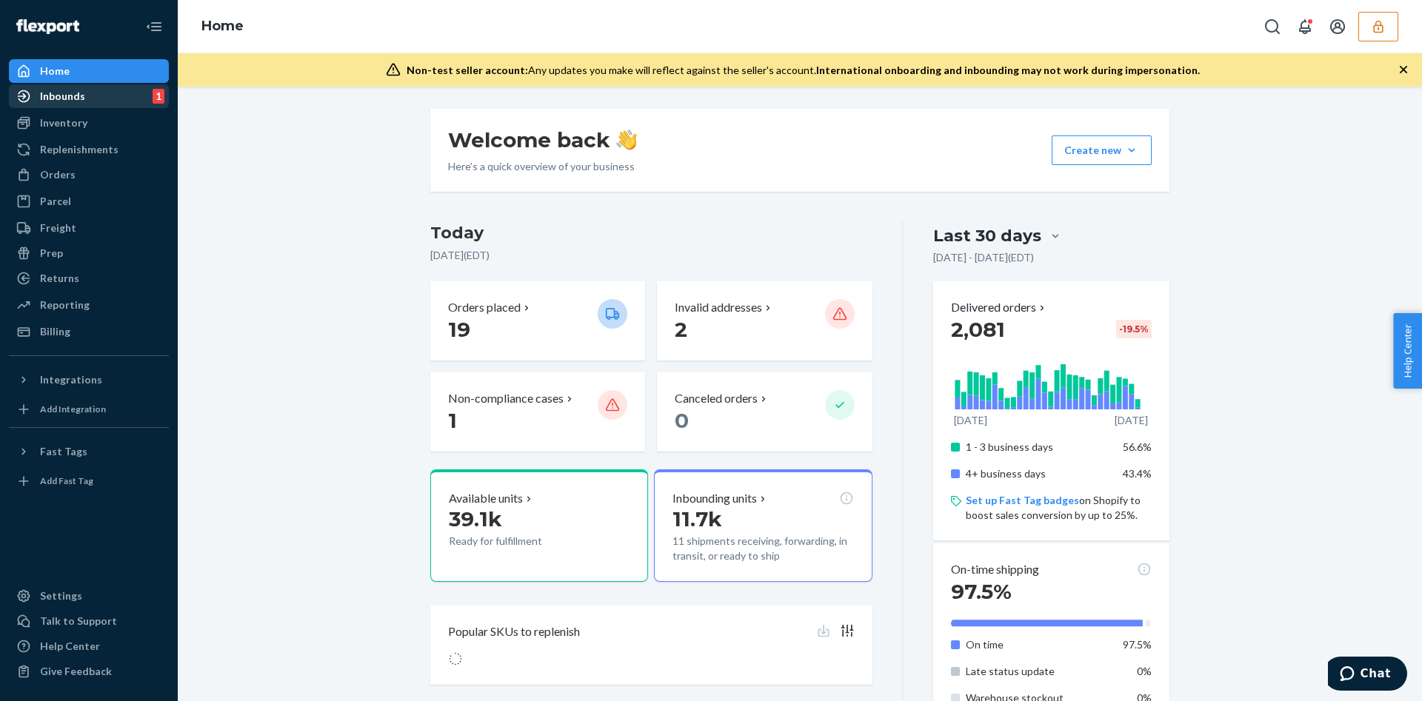
click at [108, 103] on div "Inbounds 1" at bounding box center [88, 96] width 157 height 21
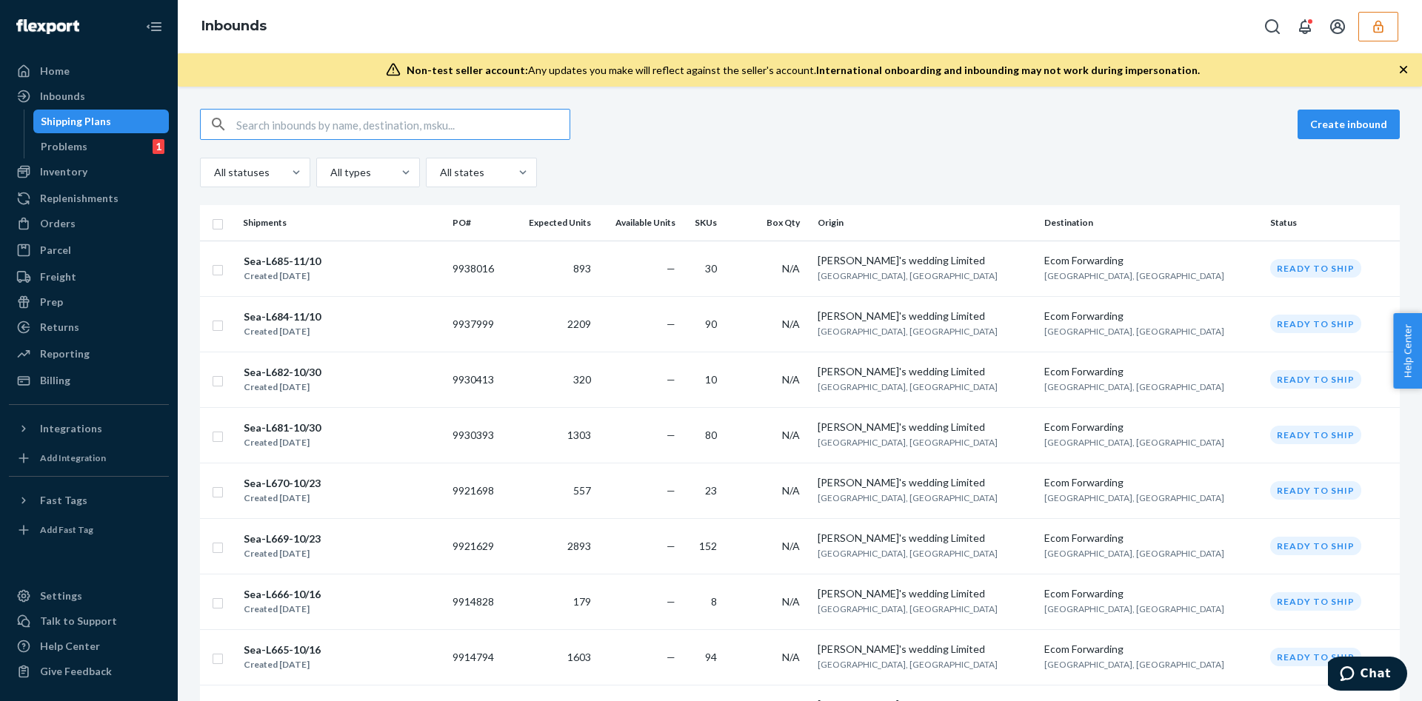
paste input "9888285"
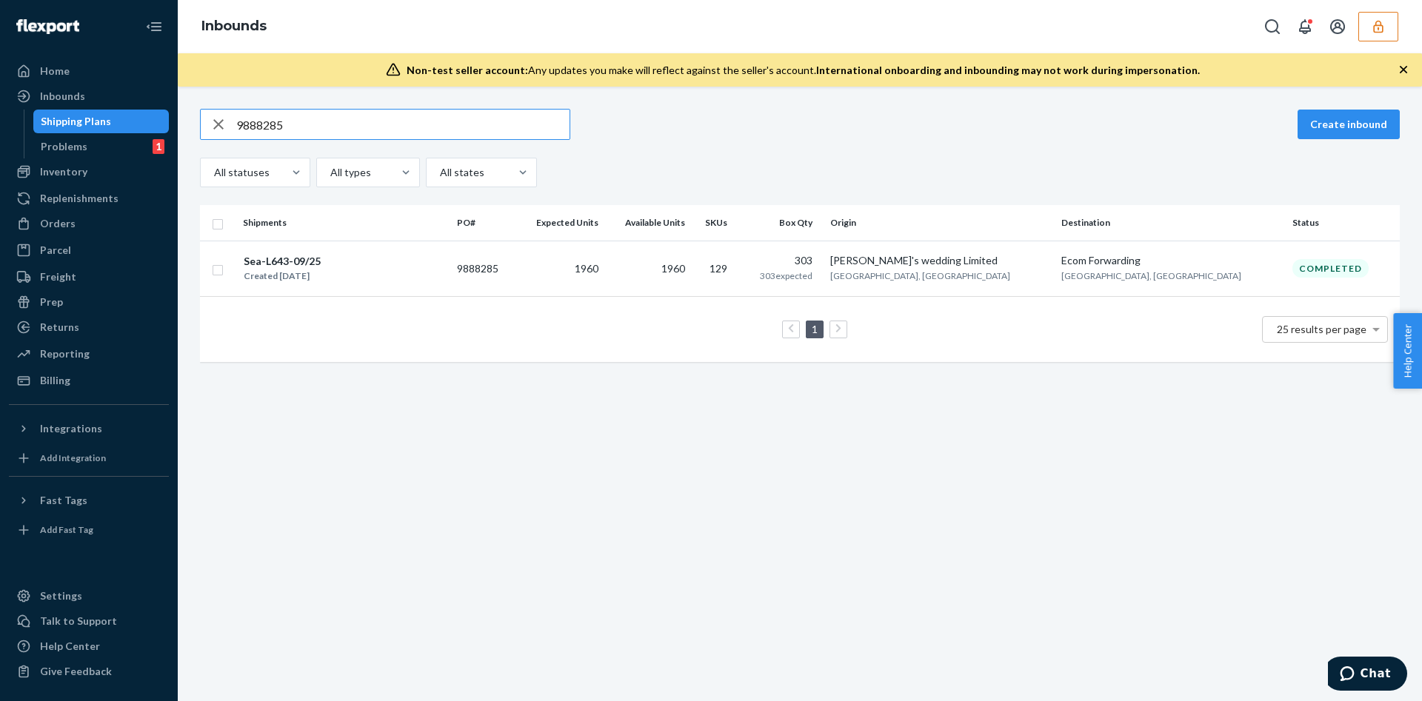
type input "9888285"
click at [591, 267] on td "1960" at bounding box center [560, 269] width 89 height 56
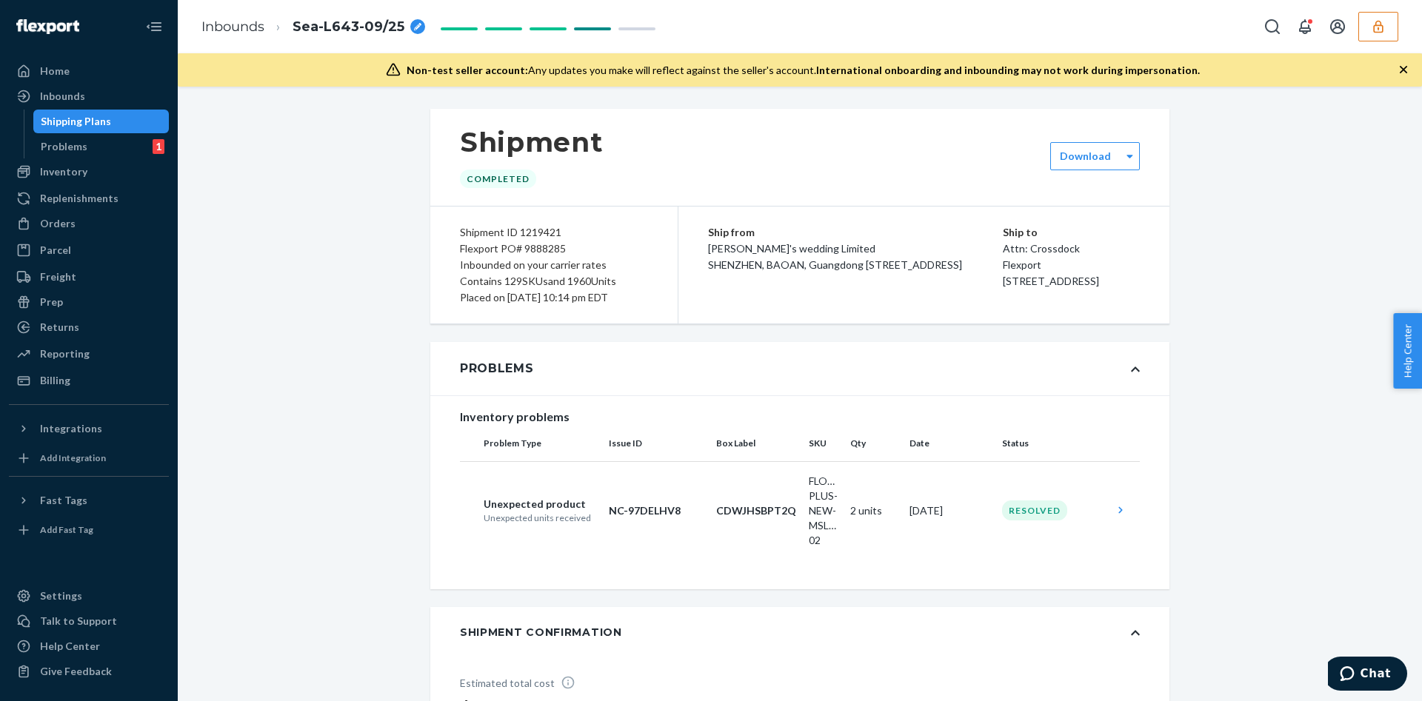
scroll to position [10571, 0]
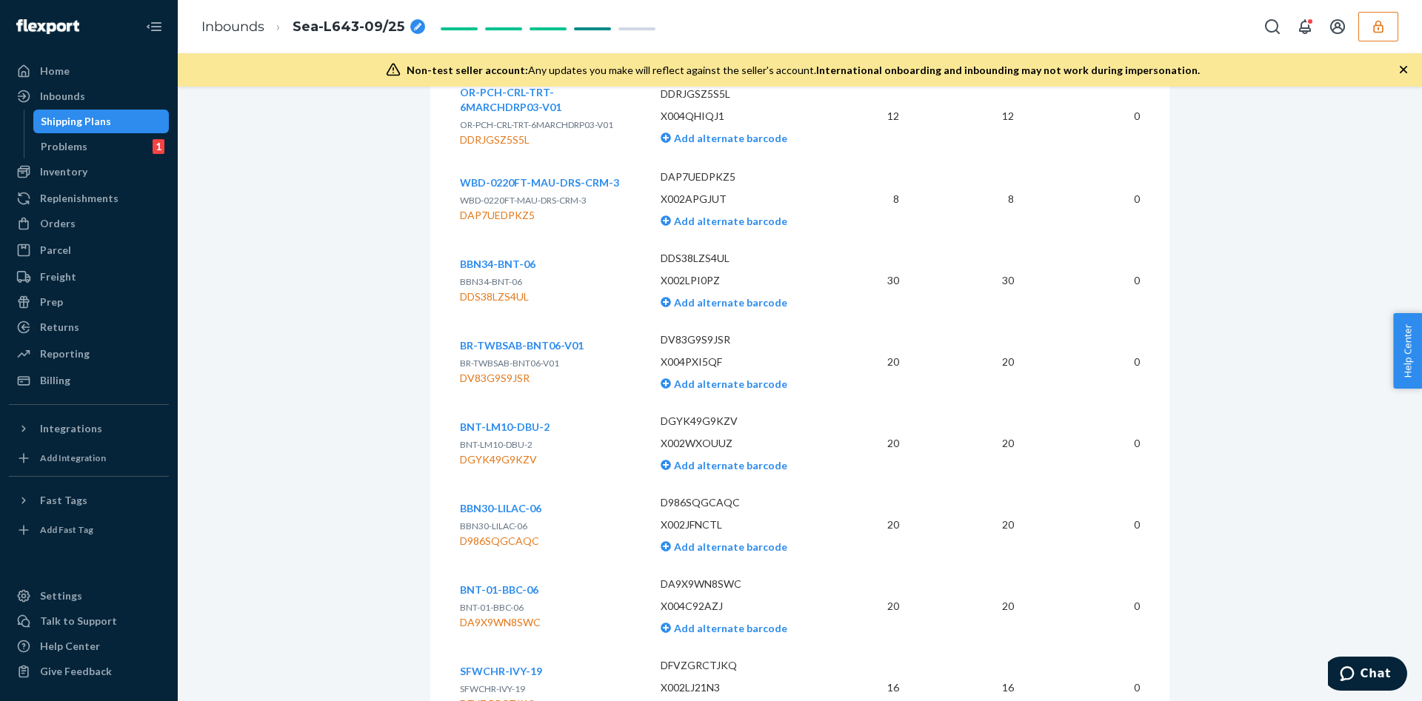
click at [524, 370] on div "BR-TWBSAB-BNT06-V01 BR-TWBSAB-BNT06-V01 DV83G9S9JSR" at bounding box center [522, 361] width 124 height 47
click at [527, 352] on span "BR-TWBSAB-BNT06-V01" at bounding box center [522, 345] width 124 height 13
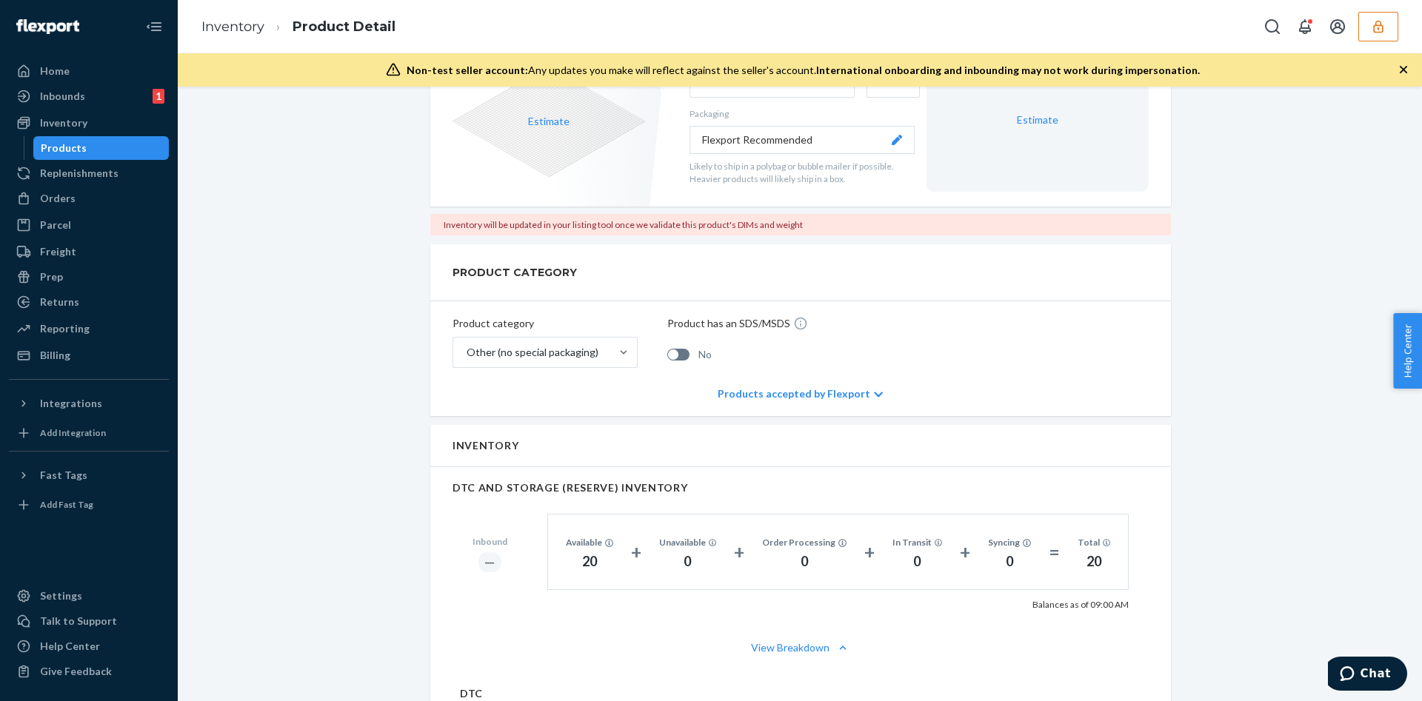
scroll to position [444, 0]
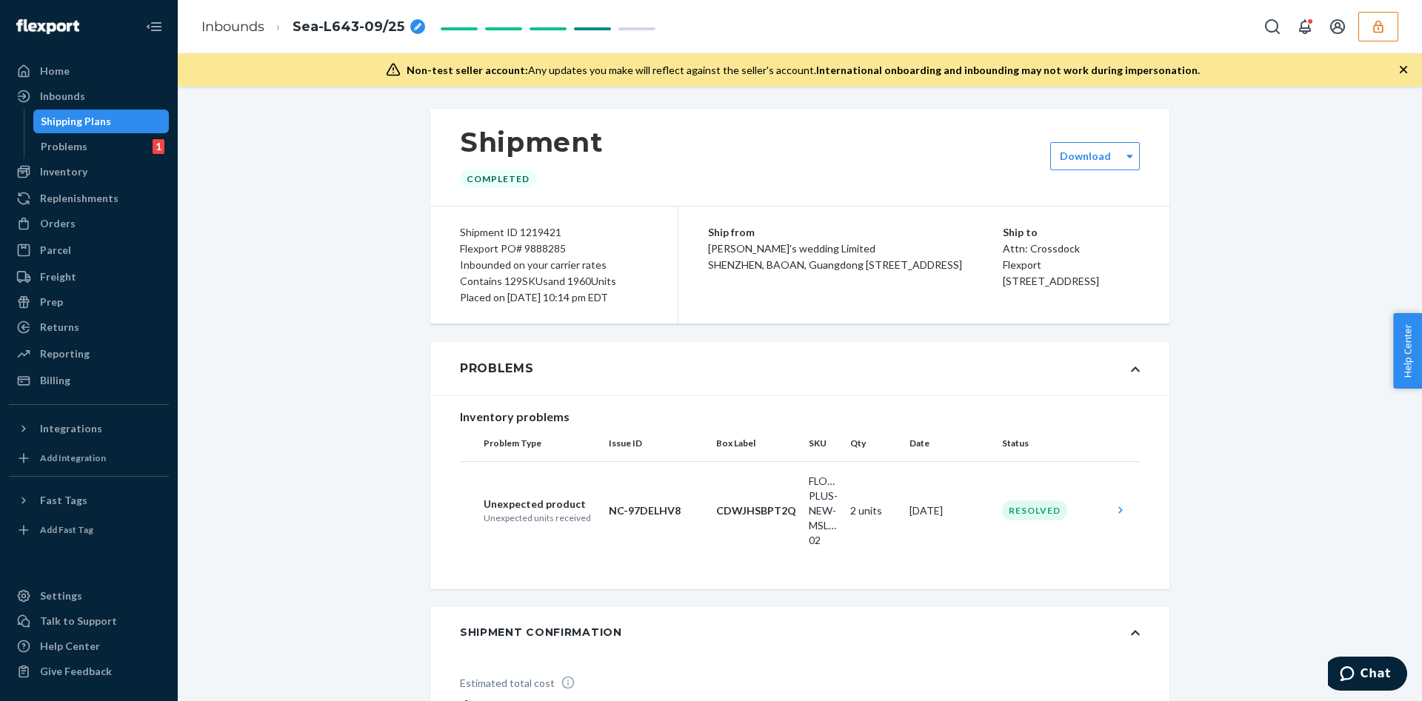
click at [528, 224] on div "Shipment ID 1219421" at bounding box center [554, 232] width 188 height 16
copy div "1219421"
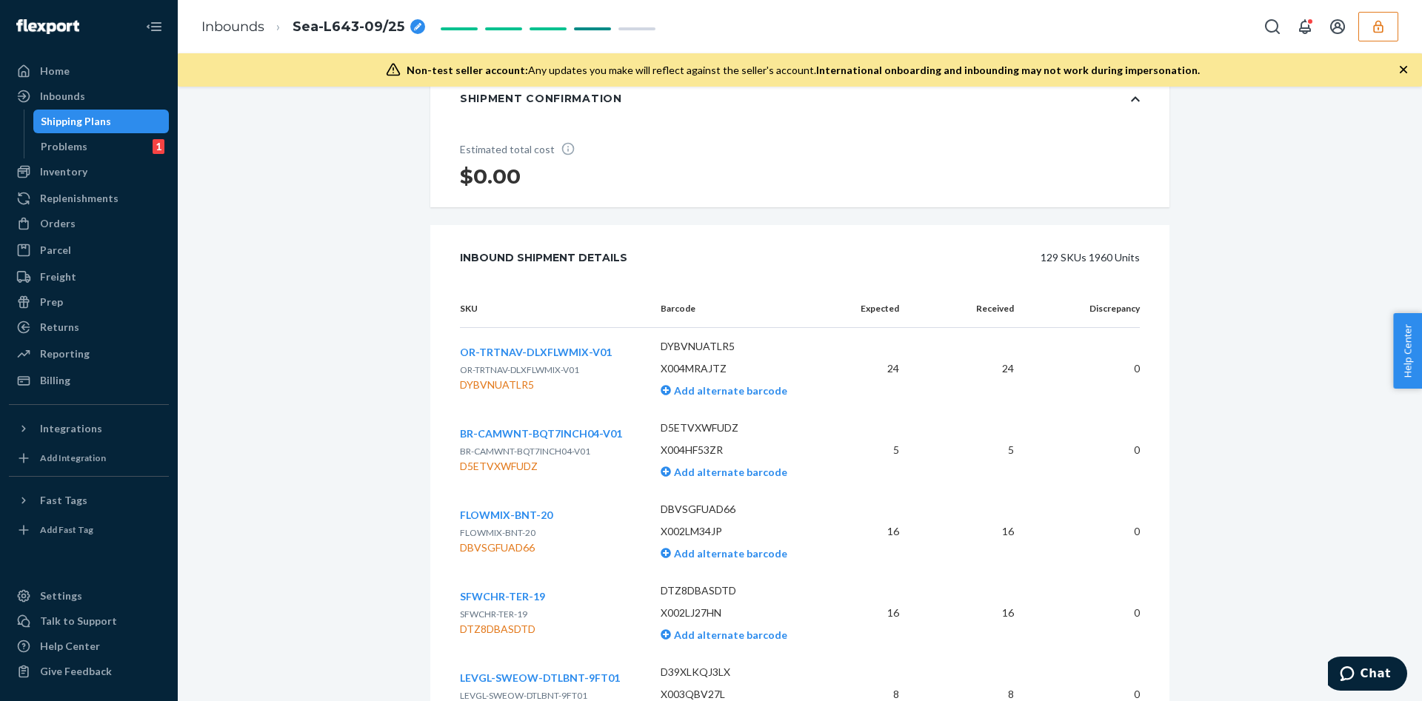
scroll to position [556, 0]
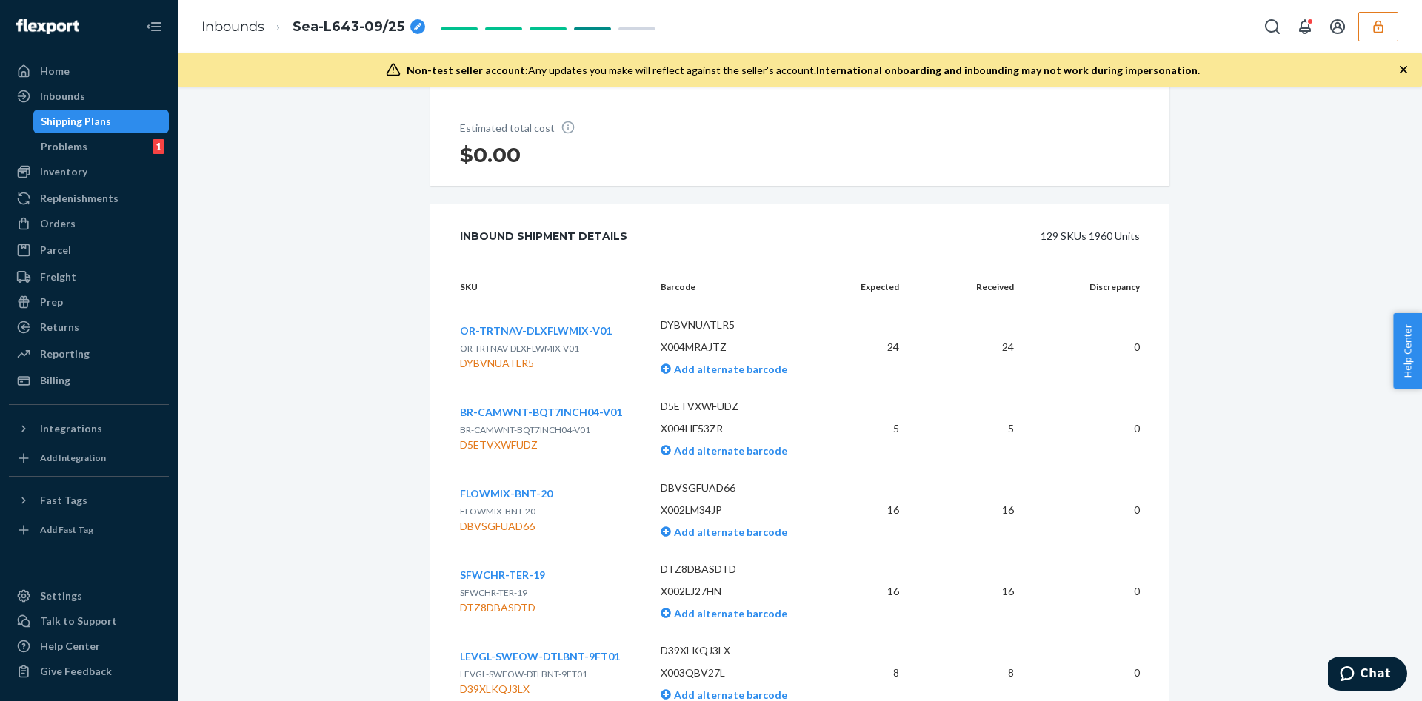
click at [1398, 29] on div "Inbounds Sea-L643-09/25" at bounding box center [800, 26] width 1244 height 53
click at [1384, 30] on icon "button" at bounding box center [1378, 26] width 15 height 15
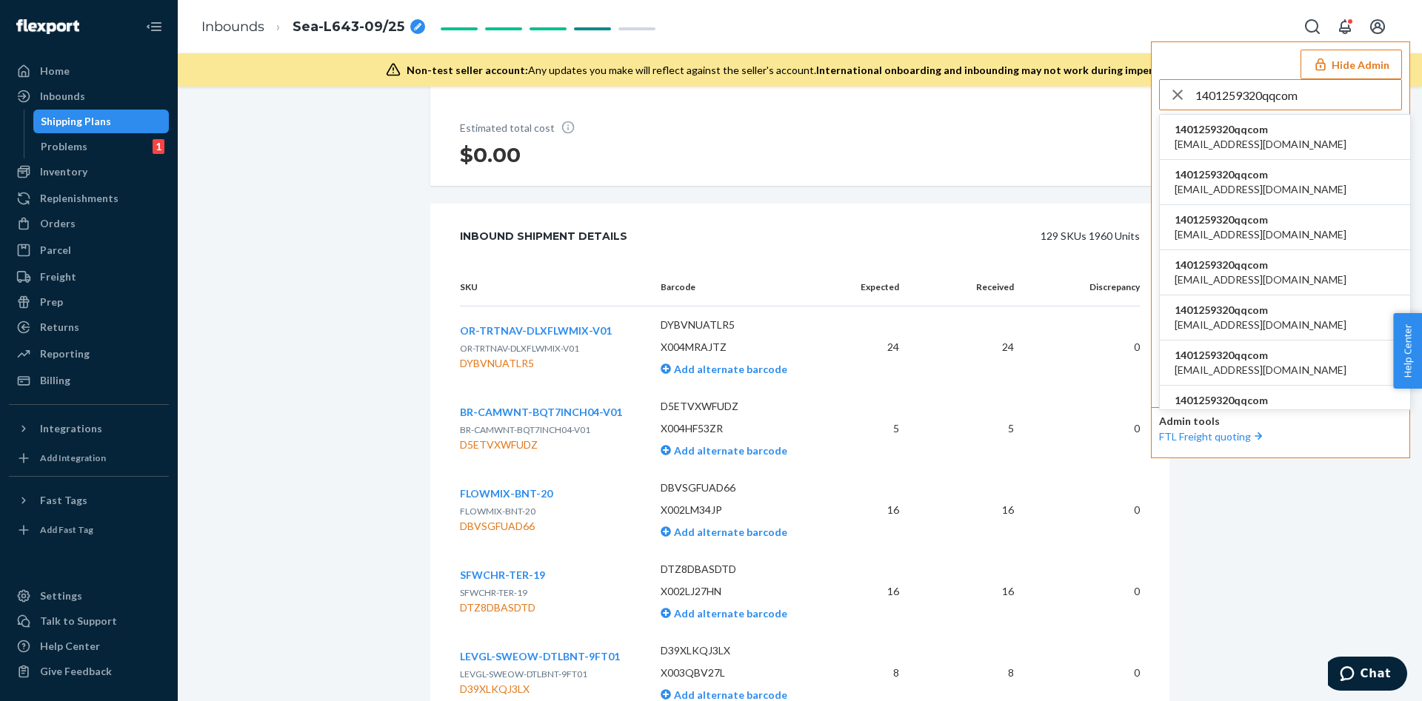
type input "1401259320qqcom"
click at [1206, 147] on span "1376944968@qq.com" at bounding box center [1261, 144] width 172 height 15
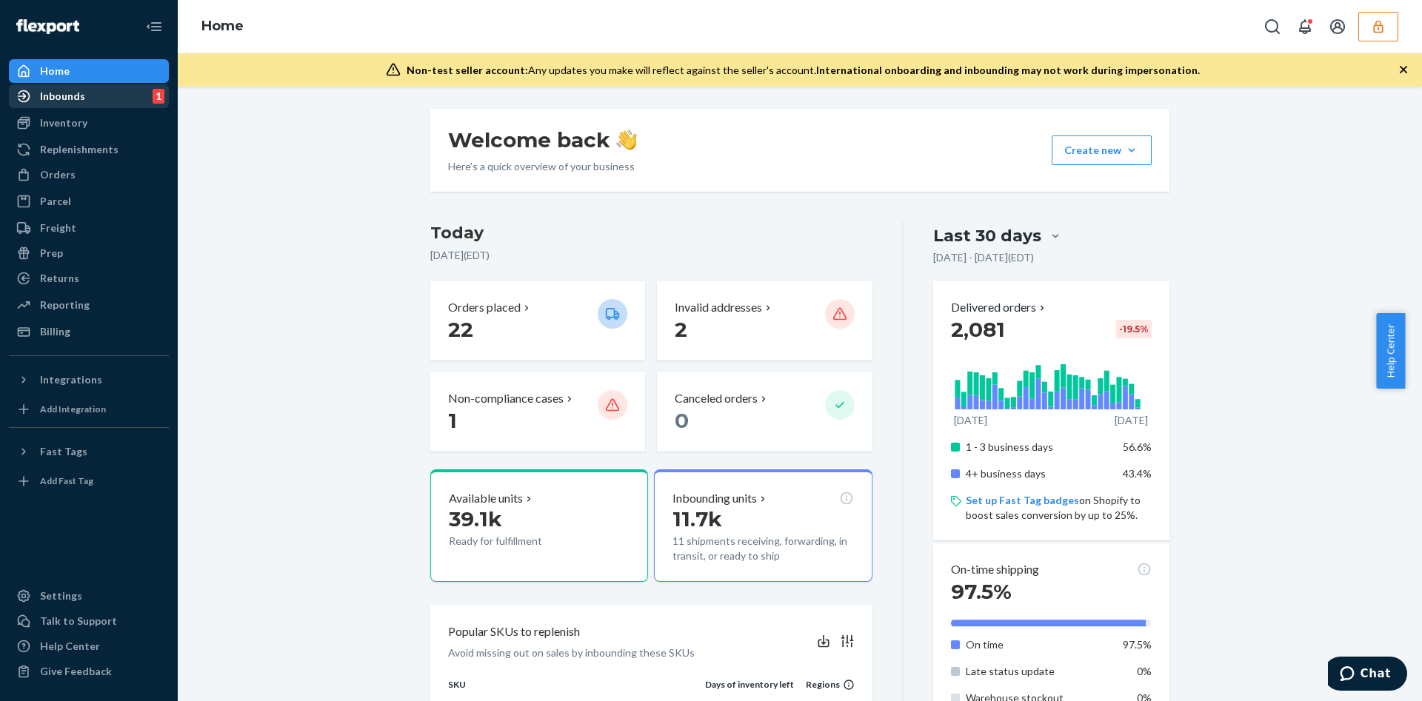
click at [113, 94] on div "Inbounds 1" at bounding box center [88, 96] width 157 height 21
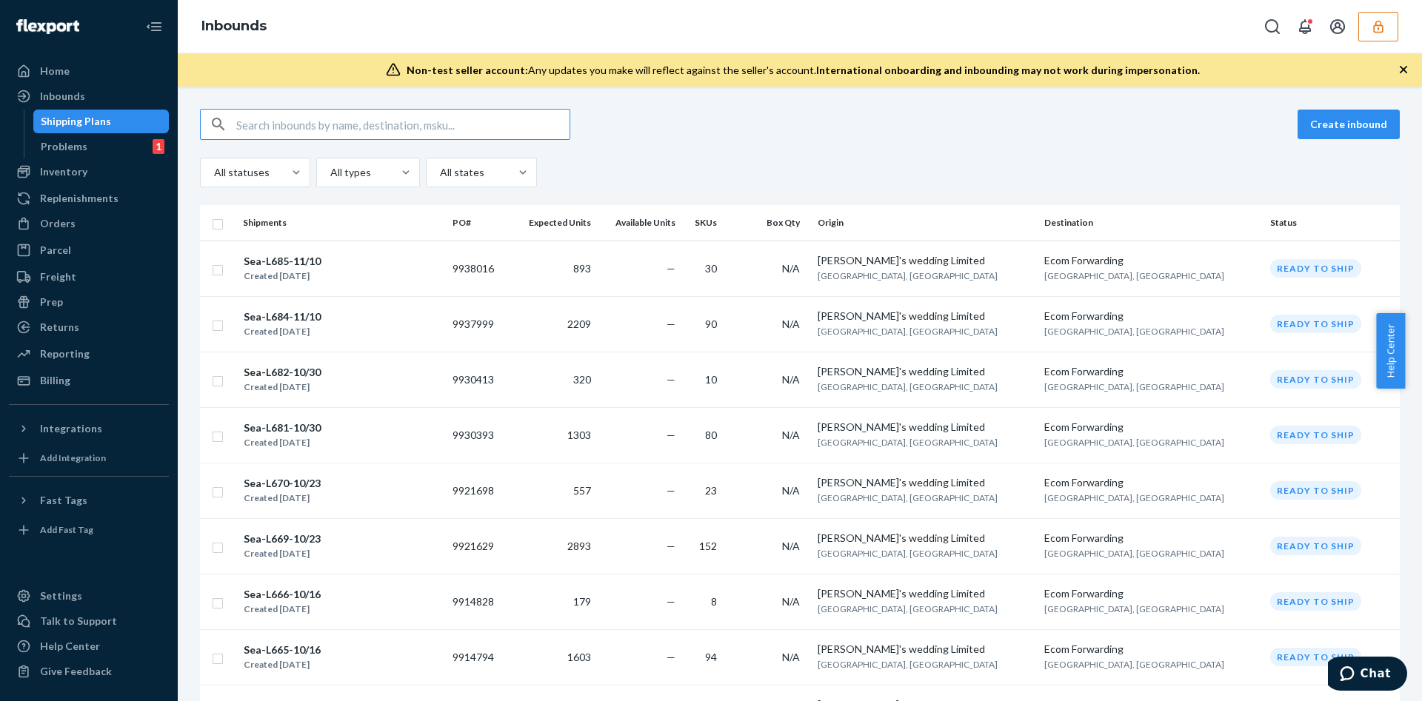
paste input "9906808"
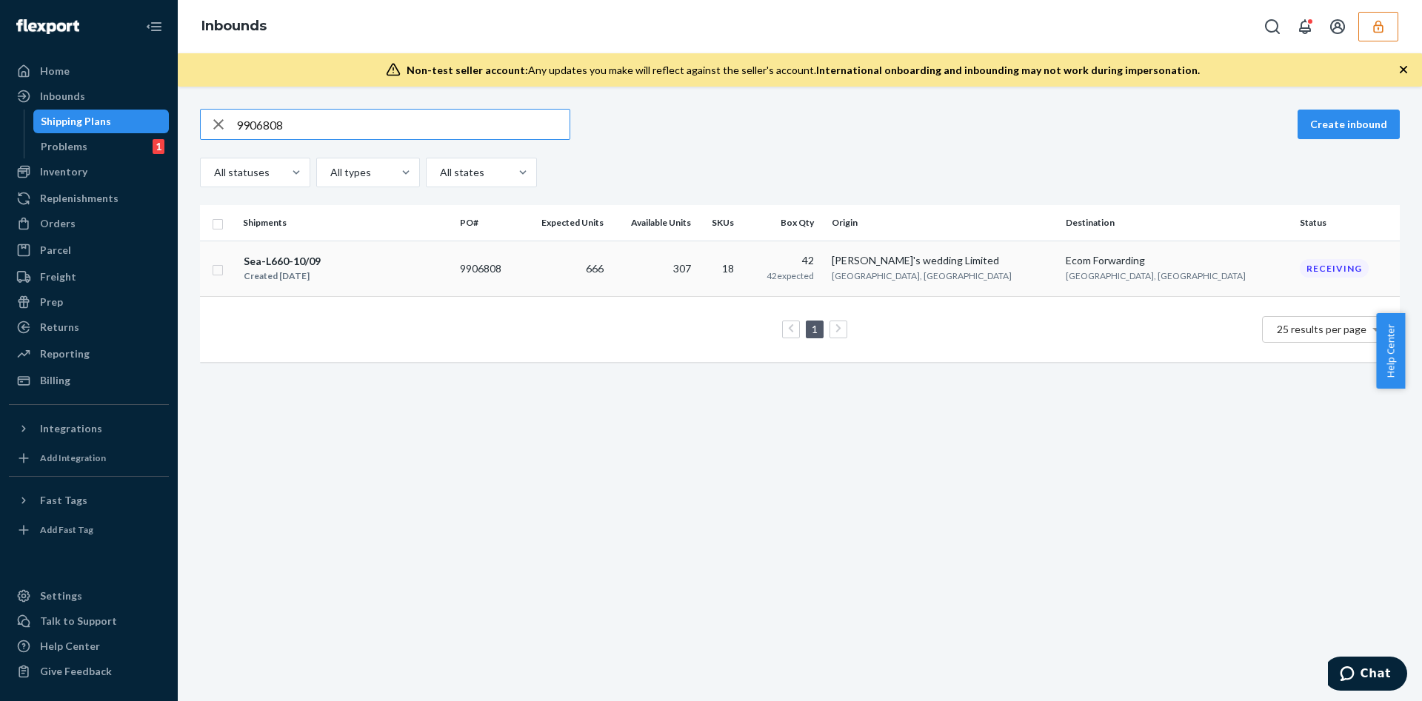
type input "9906808"
click at [697, 261] on td "307" at bounding box center [653, 269] width 87 height 56
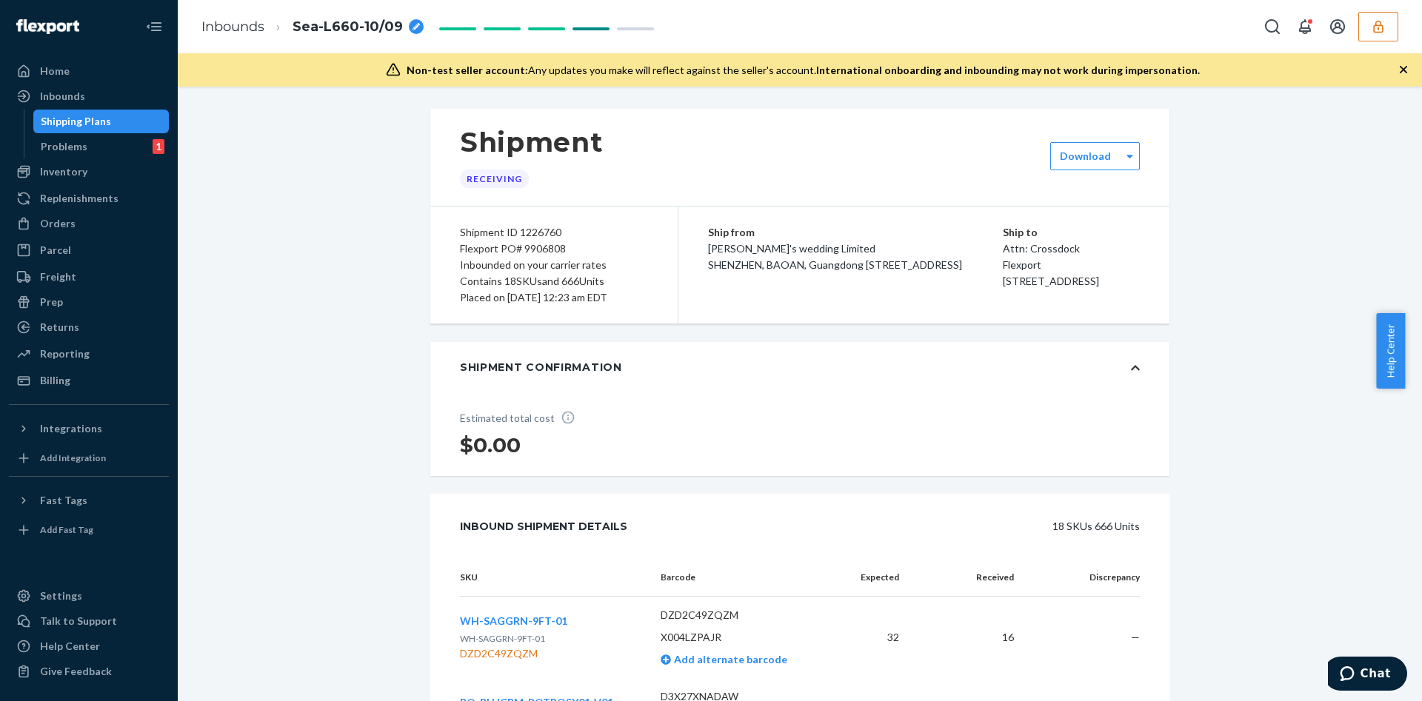
click at [1361, 16] on button "button" at bounding box center [1378, 27] width 40 height 30
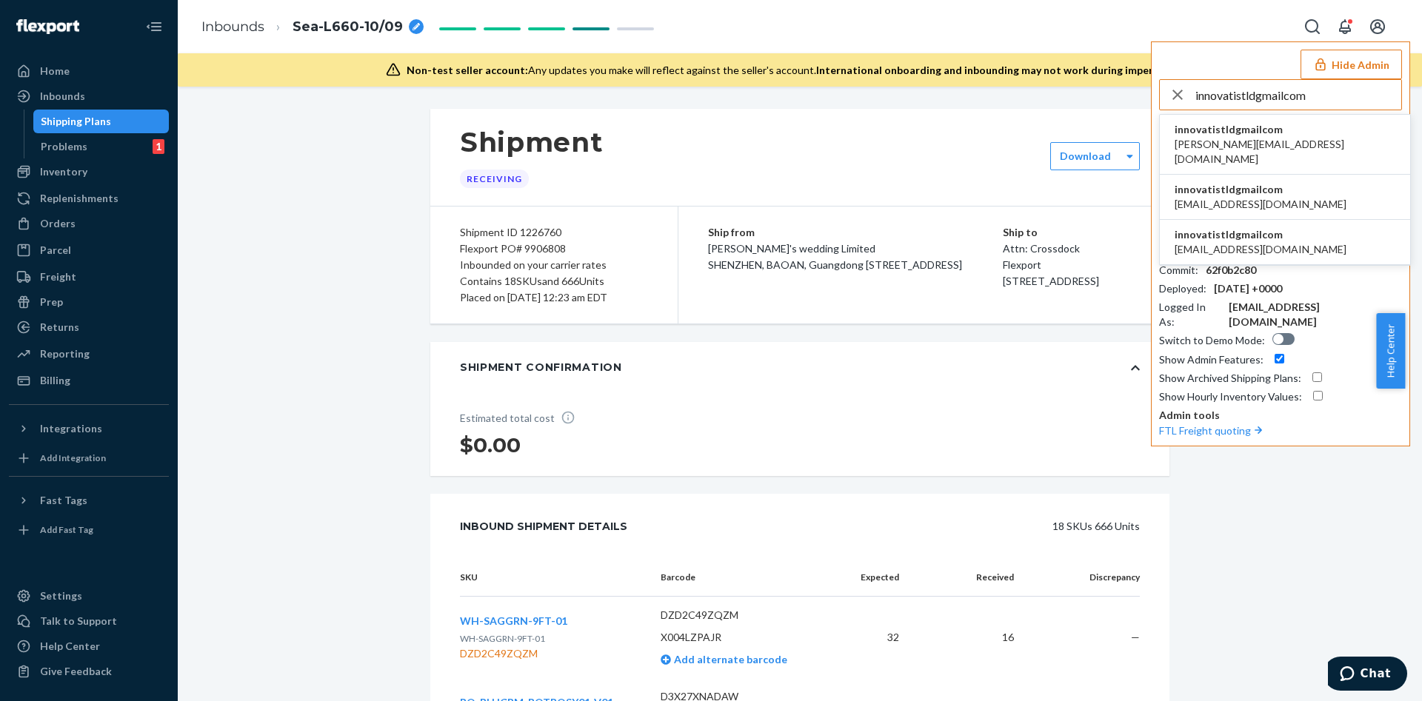
type input "innovatistldgmailcom"
click at [1235, 121] on li "innovatistldgmailcom hudson@innovatisltd.com" at bounding box center [1285, 145] width 250 height 60
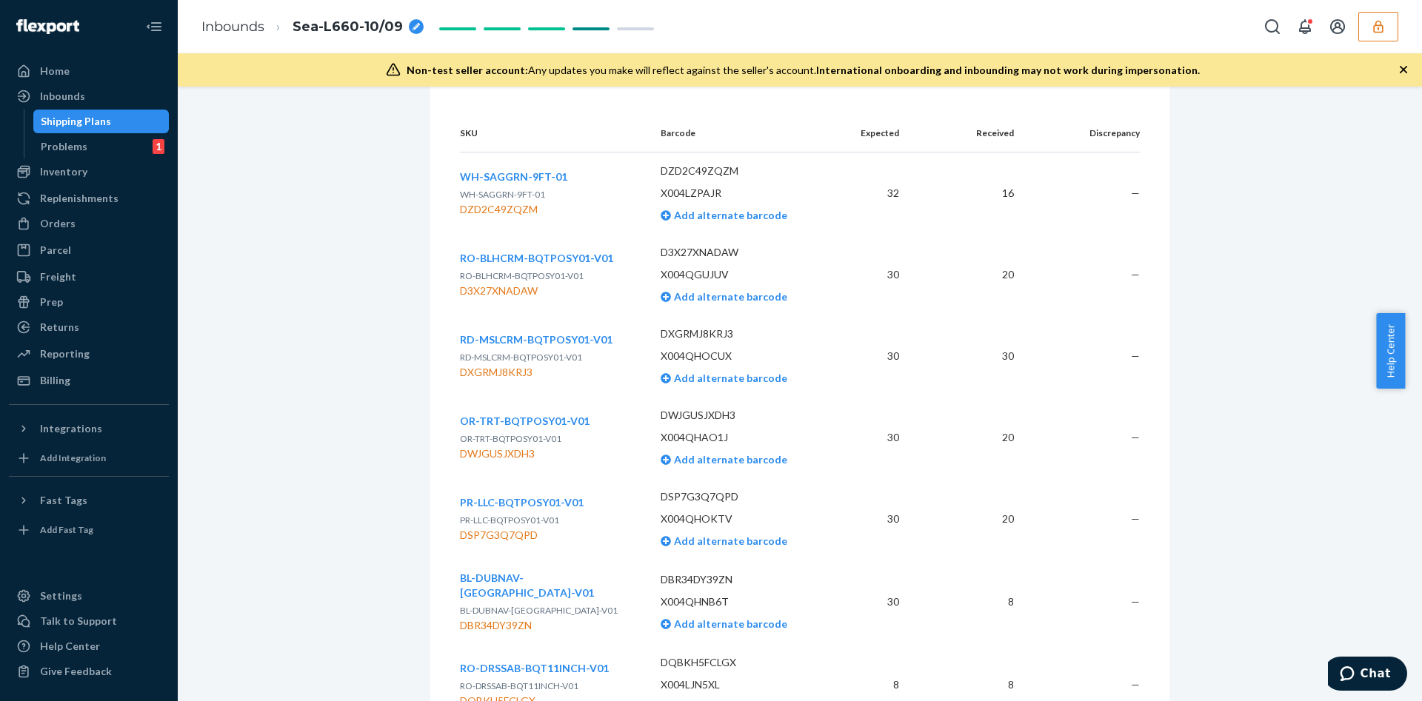
scroll to position [1580, 0]
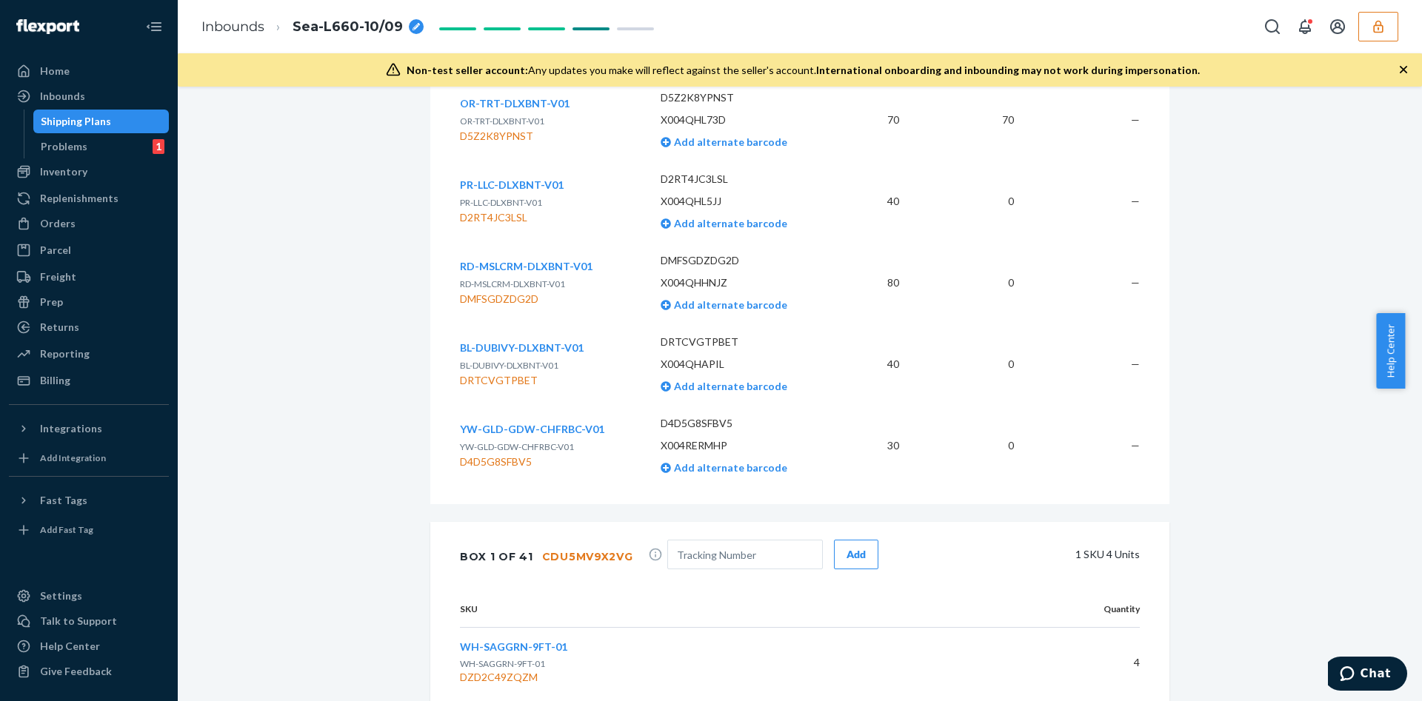
click at [530, 354] on span "BL-DUBIVY-DLXBNT-V01" at bounding box center [522, 347] width 124 height 13
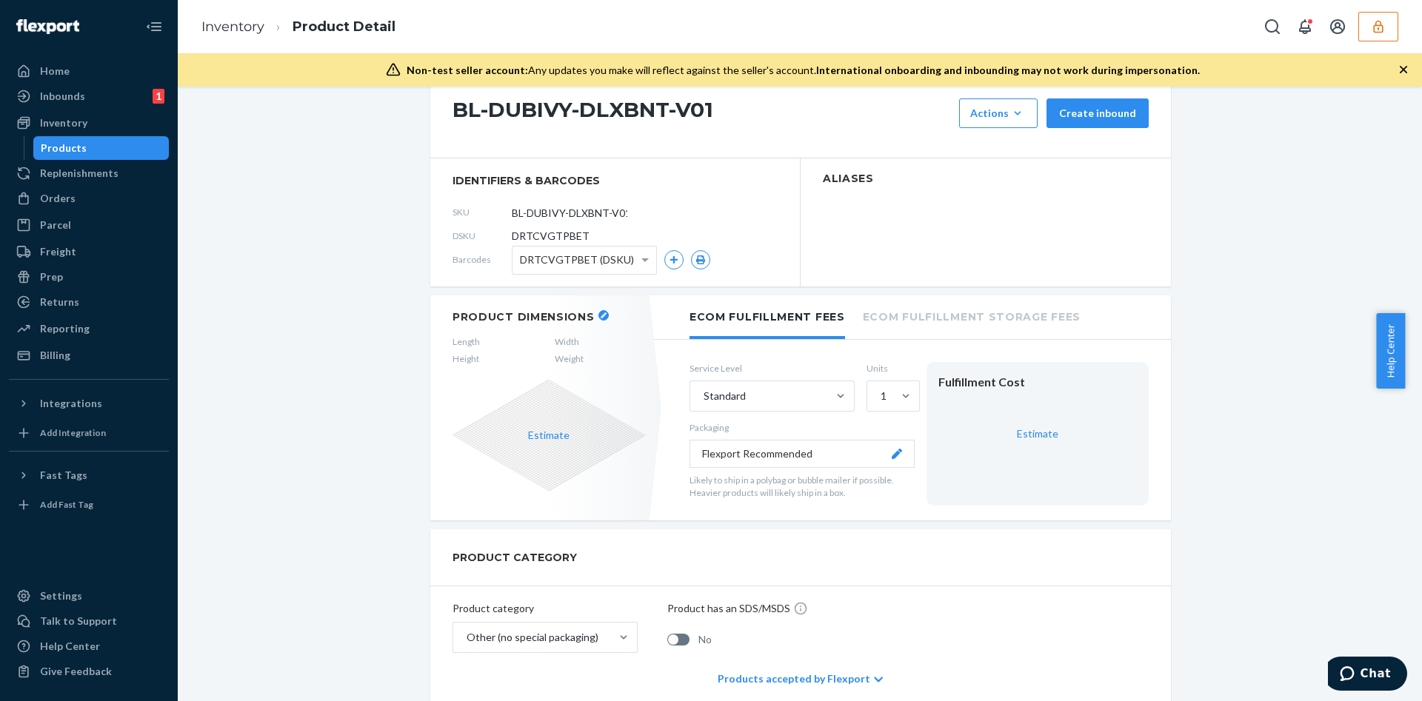
scroll to position [222, 0]
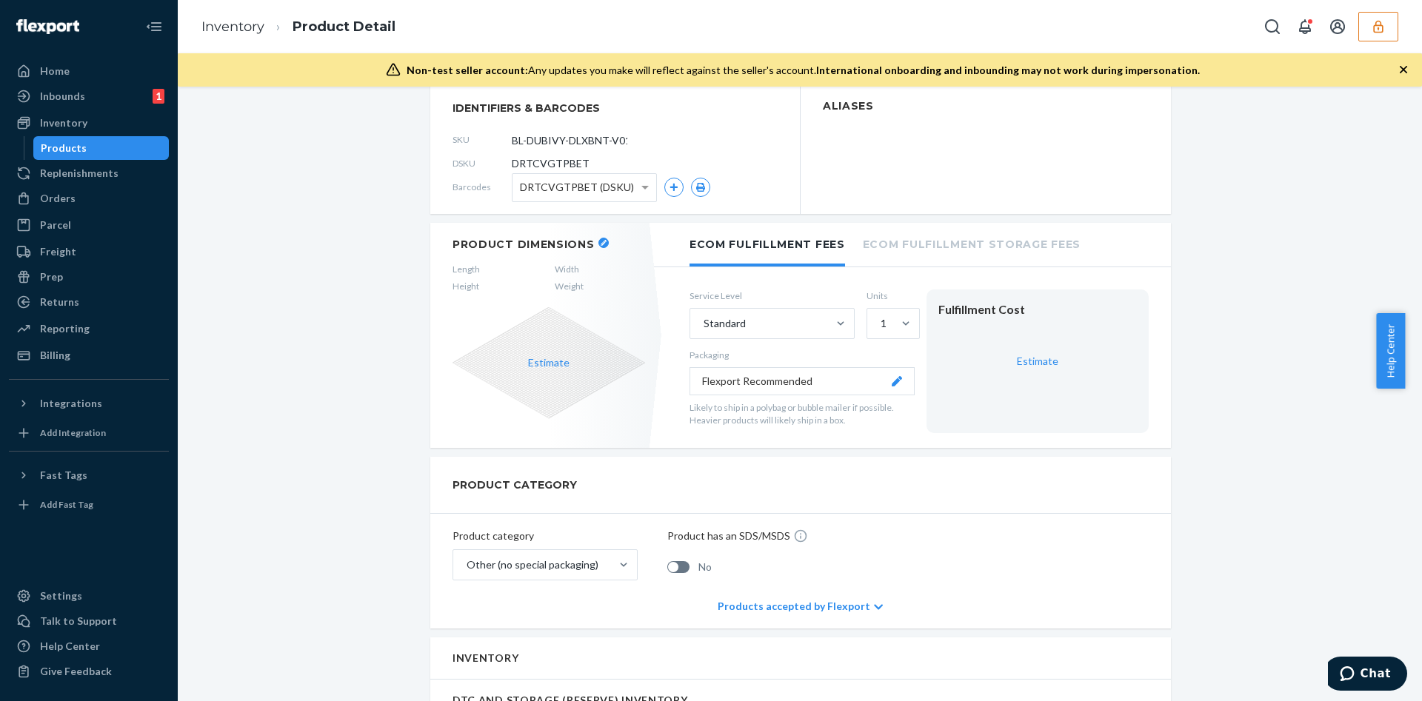
click at [356, 199] on div "Introducing new Inventory UI You have early access to a new UI that provides de…" at bounding box center [800, 543] width 1222 height 1312
click at [392, 167] on div "Introducing new Inventory UI You have early access to a new UI that provides de…" at bounding box center [800, 543] width 1222 height 1312
click at [1090, 160] on section "Aliases" at bounding box center [986, 150] width 370 height 128
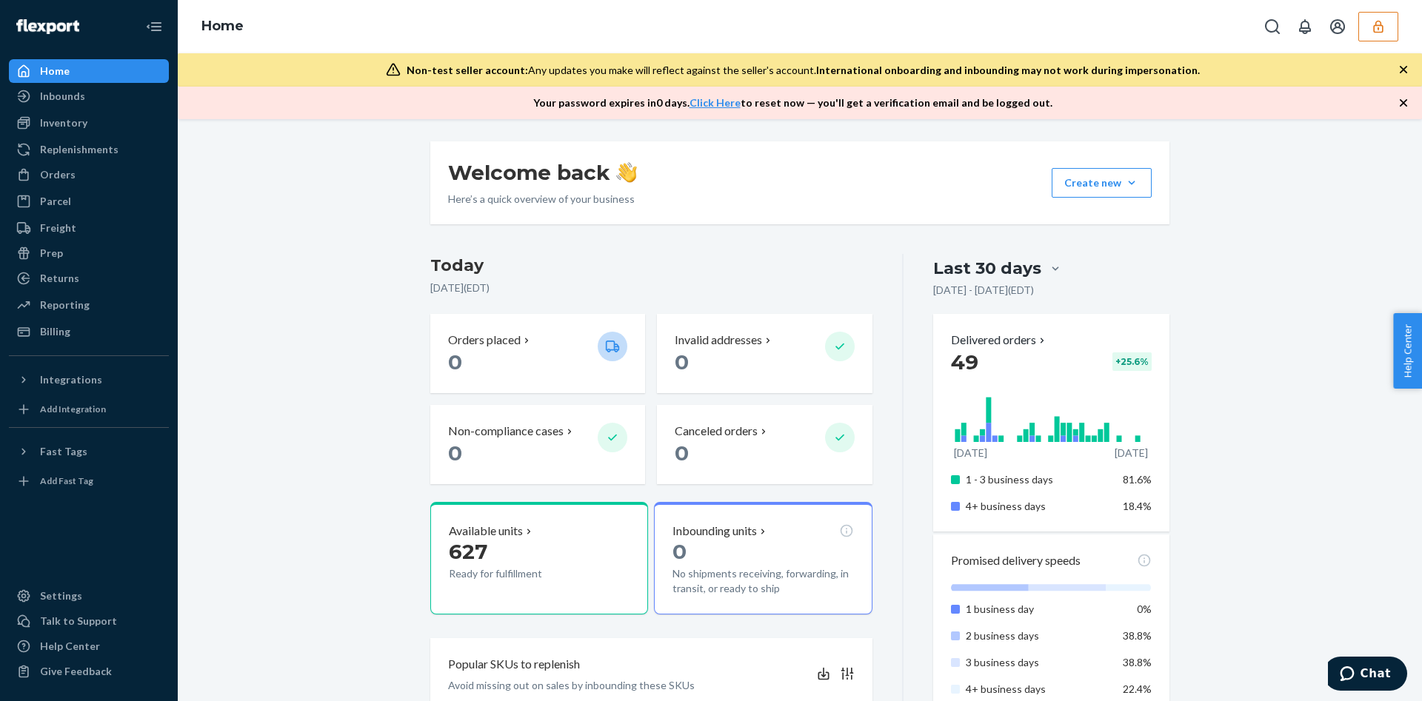
click at [1385, 24] on icon "button" at bounding box center [1378, 26] width 15 height 15
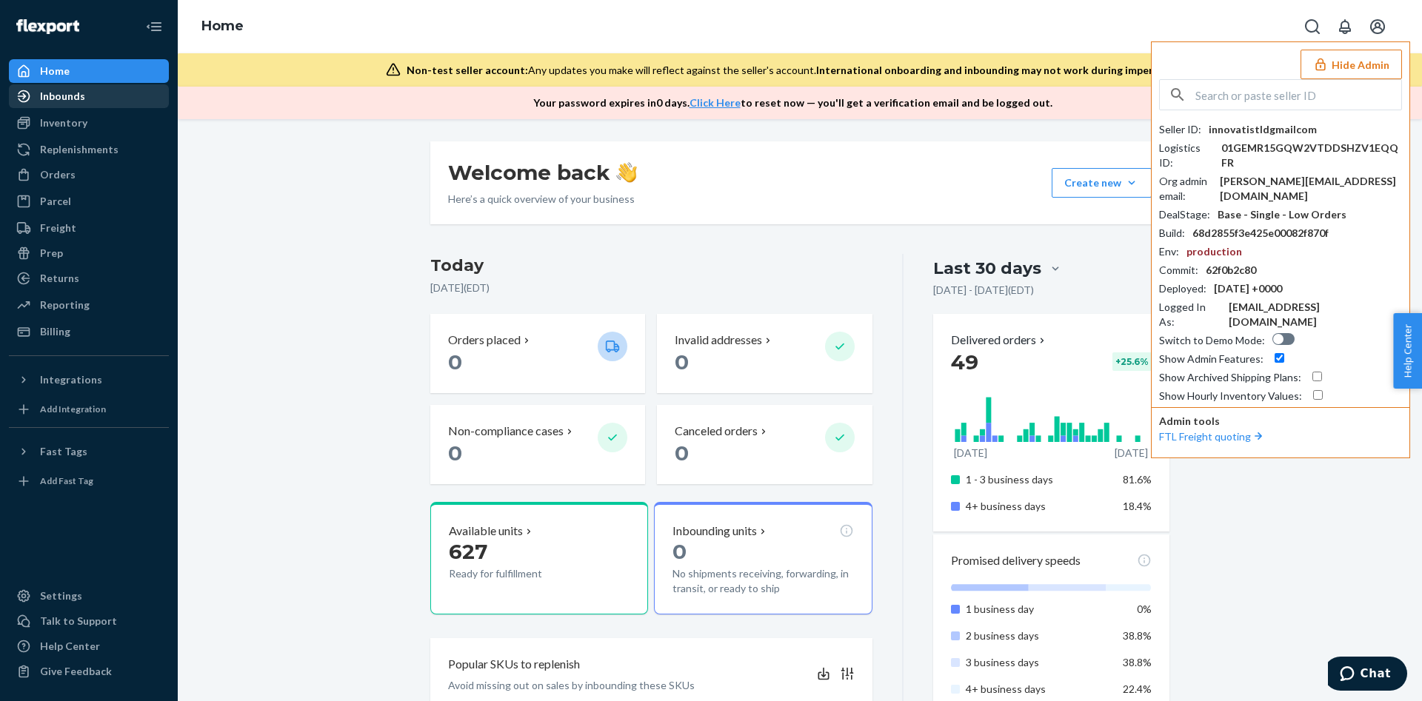
click at [106, 96] on div "Inbounds" at bounding box center [88, 96] width 157 height 21
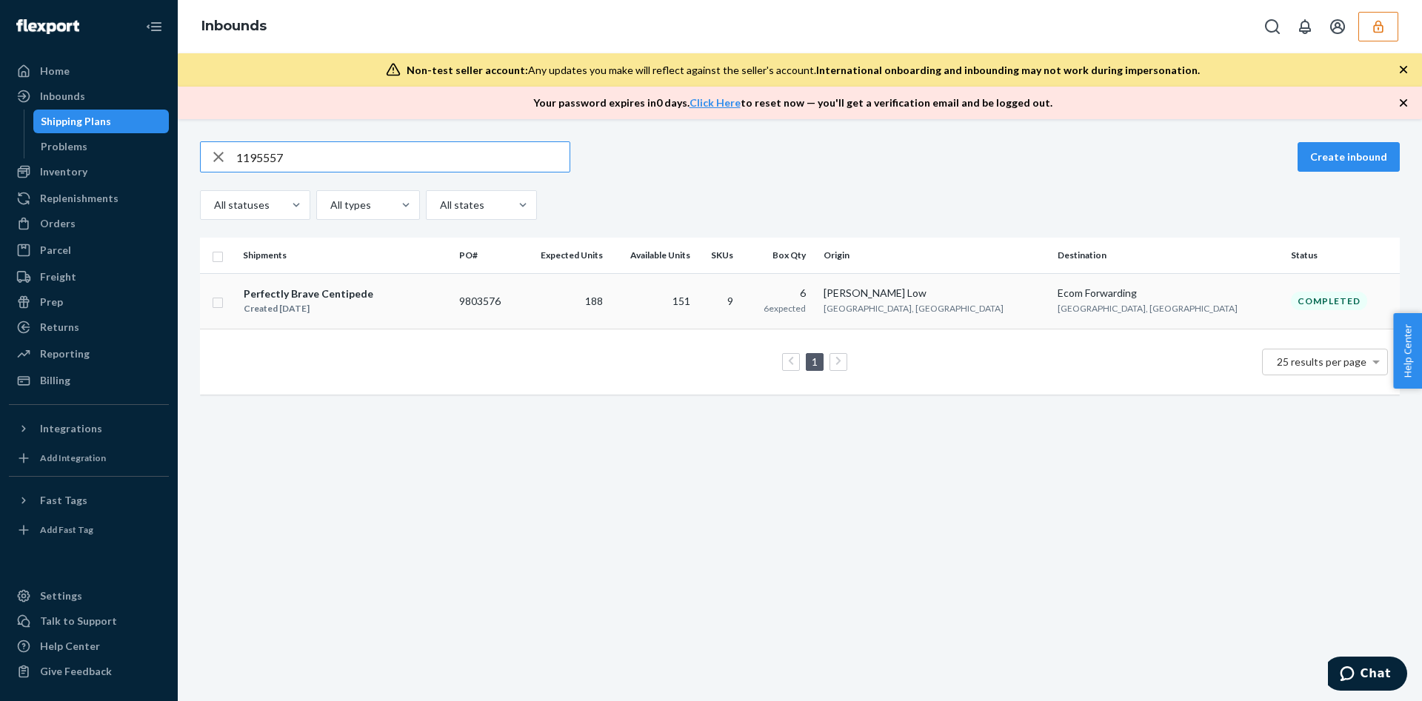
type input "1195557"
click at [578, 290] on td "188" at bounding box center [563, 301] width 90 height 56
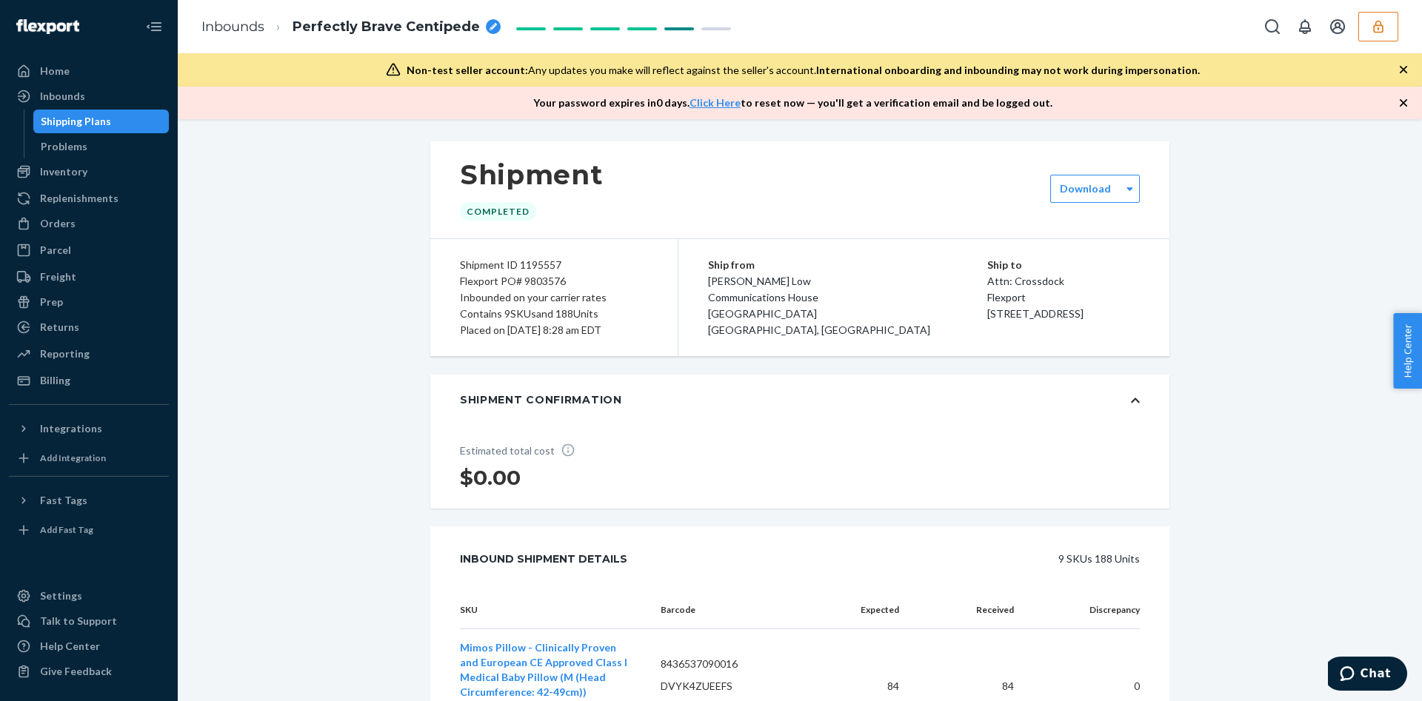
click at [550, 277] on div "Flexport PO# 9803576" at bounding box center [554, 281] width 188 height 16
click at [550, 276] on div "Flexport PO# 9803576" at bounding box center [554, 281] width 188 height 16
copy div "Flexport PO# 9803576"
click at [510, 270] on div "Shipment ID 1195557" at bounding box center [554, 265] width 188 height 16
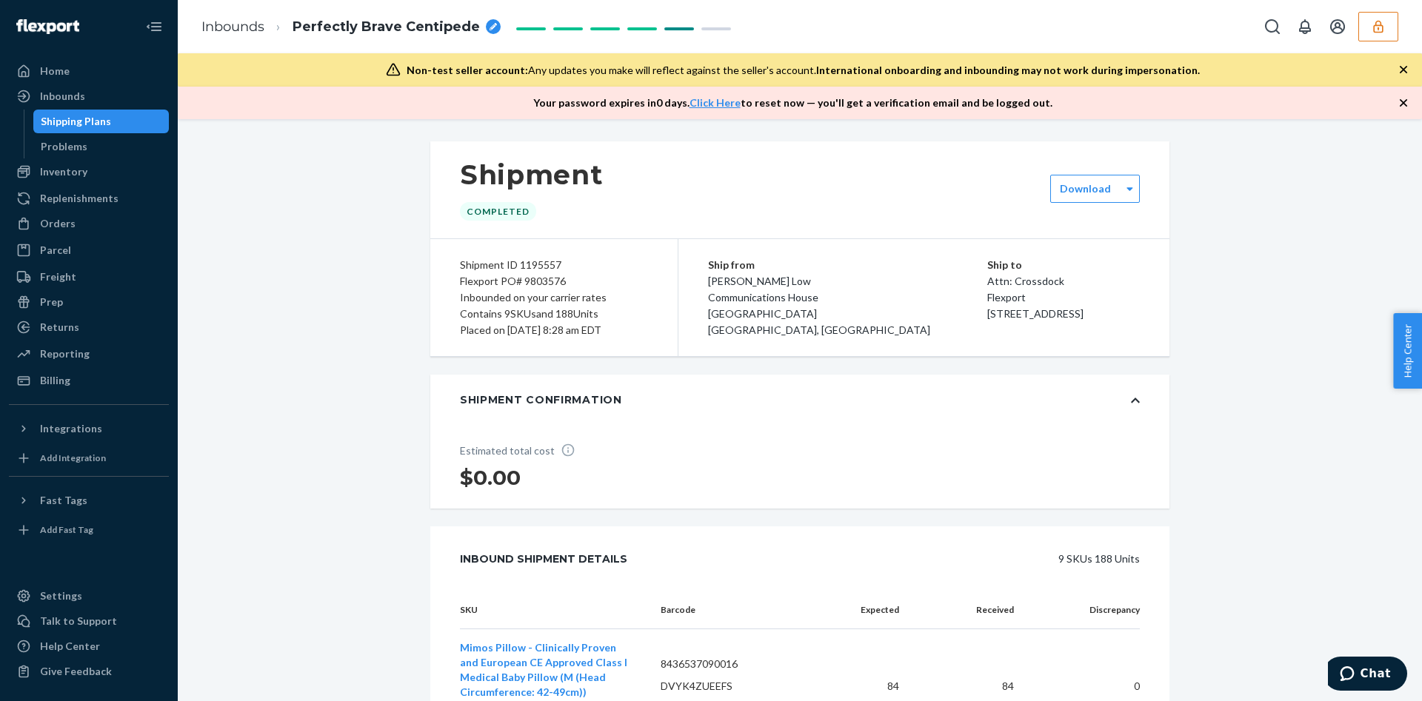
click at [519, 264] on div "Shipment ID 1195557" at bounding box center [554, 265] width 188 height 16
copy div "1195557"
click at [1370, 18] on button "button" at bounding box center [1378, 27] width 40 height 30
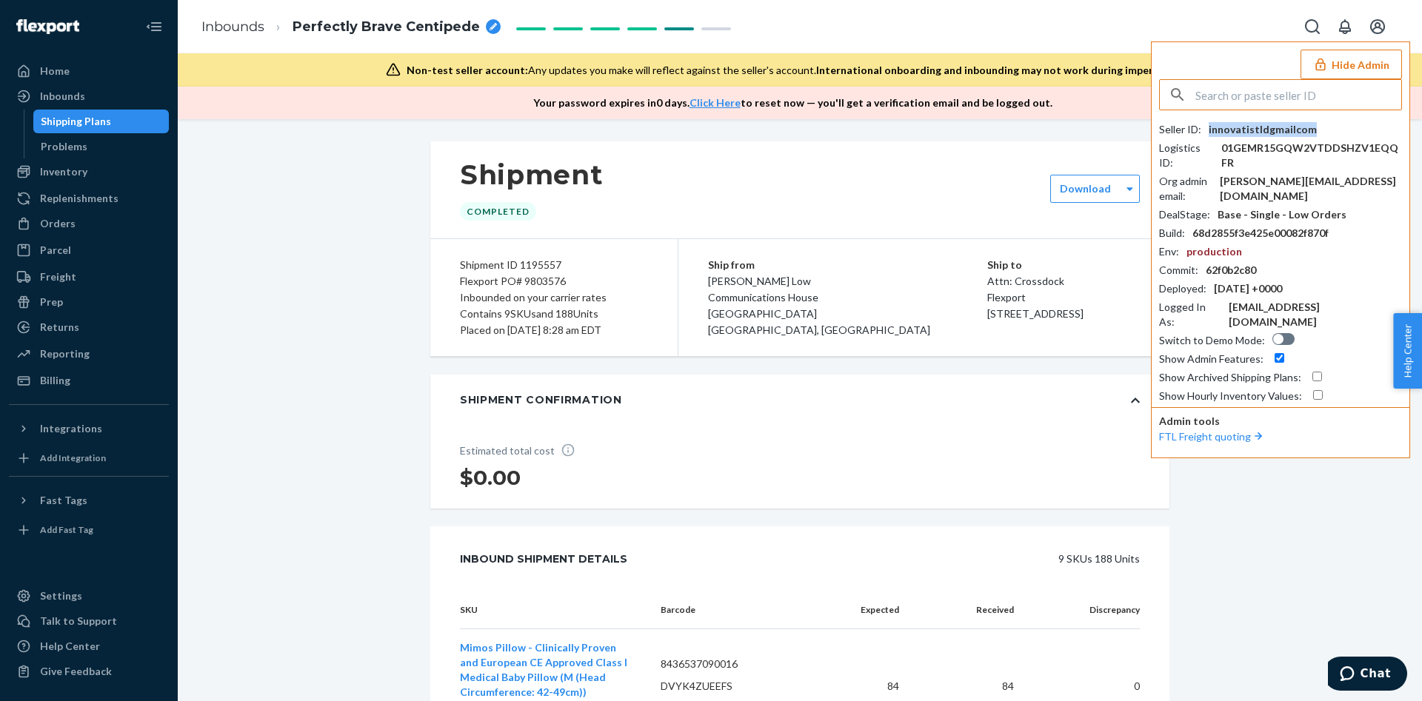
click at [1268, 122] on div "innovatistldgmailcom" at bounding box center [1263, 129] width 108 height 15
